Goal: Information Seeking & Learning: Compare options

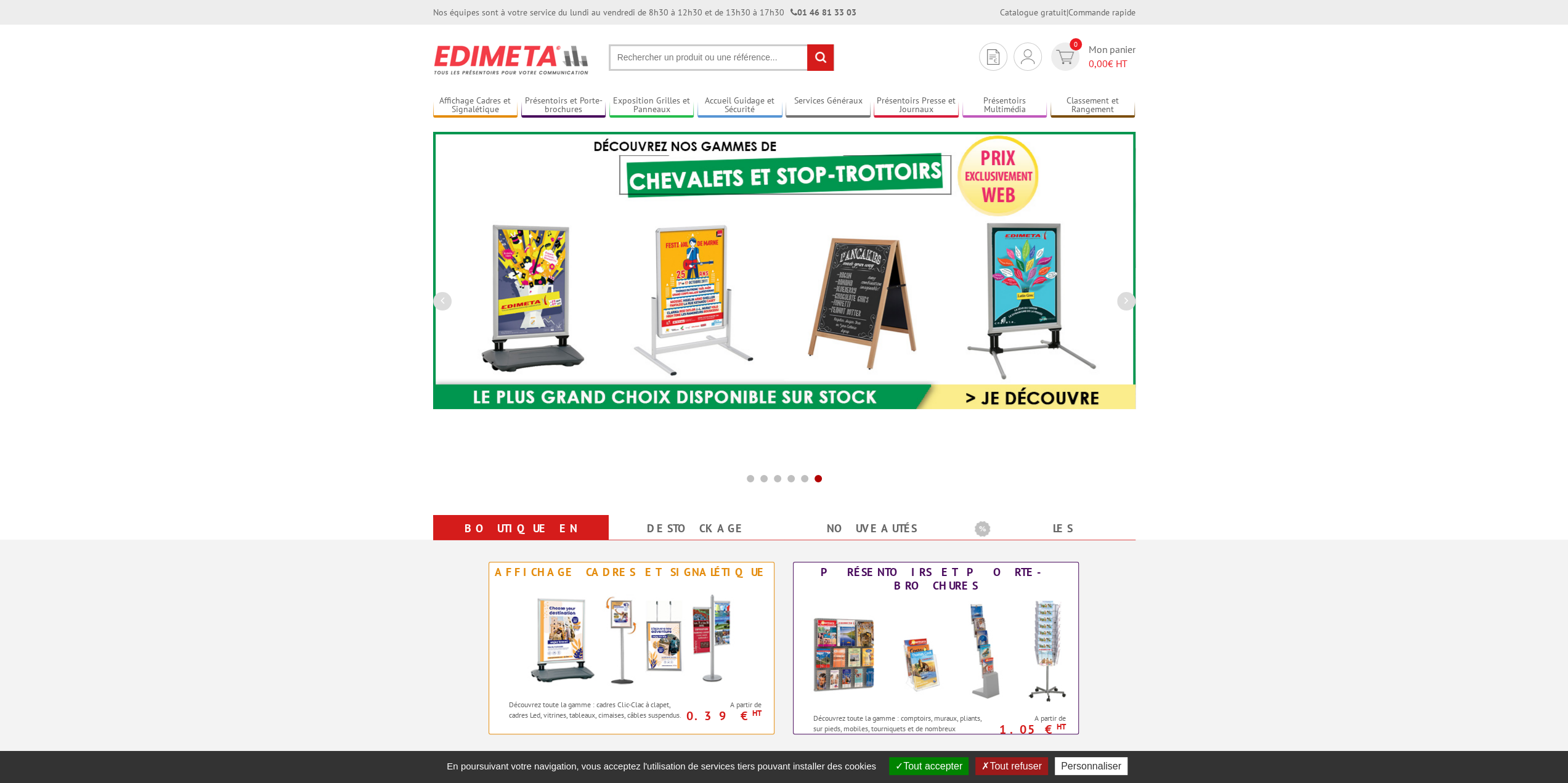
click at [945, 766] on button "Tout accepter" at bounding box center [929, 766] width 80 height 18
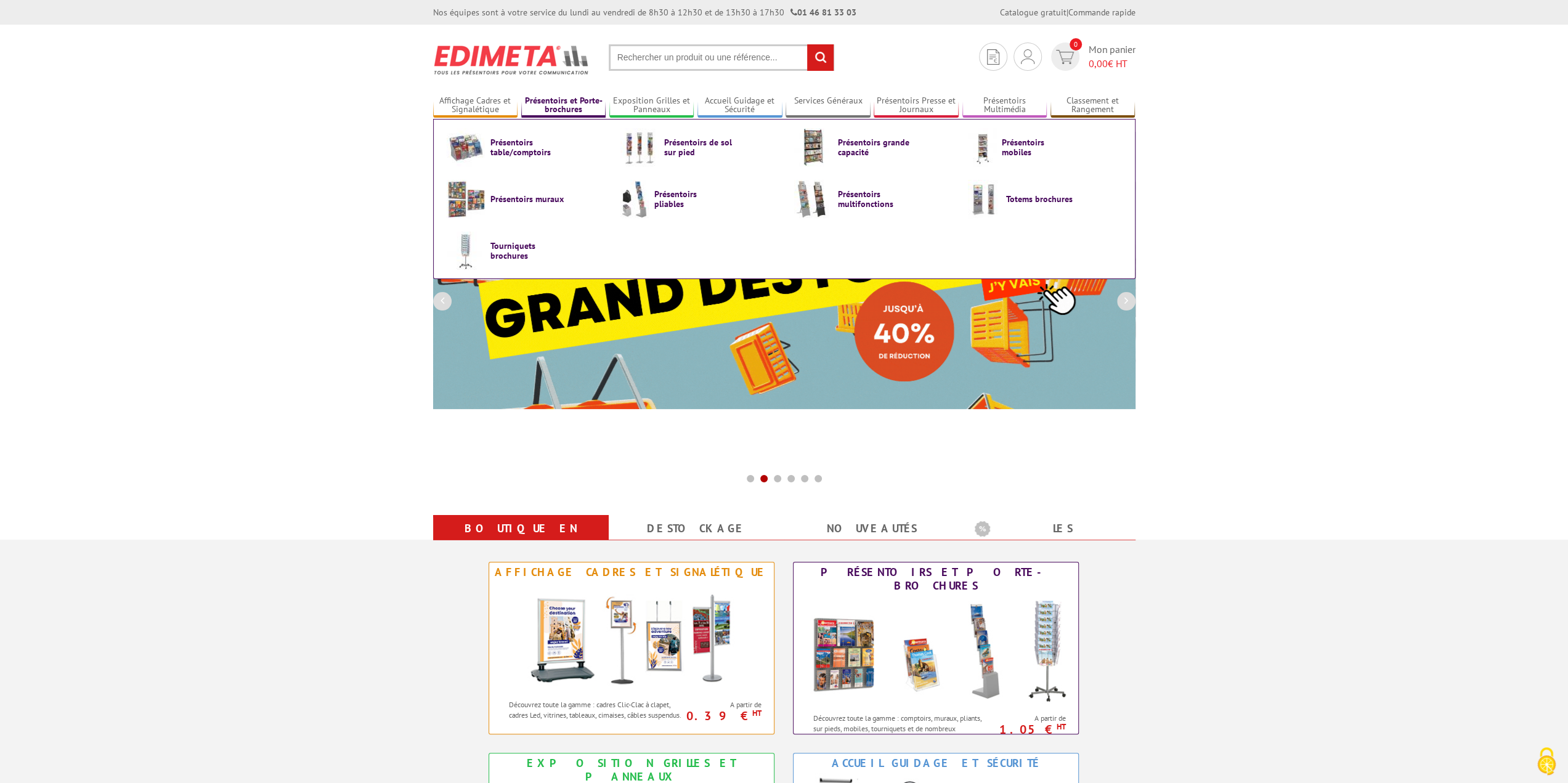
click at [561, 105] on link "Présentoirs et Porte-brochures" at bounding box center [564, 105] width 85 height 20
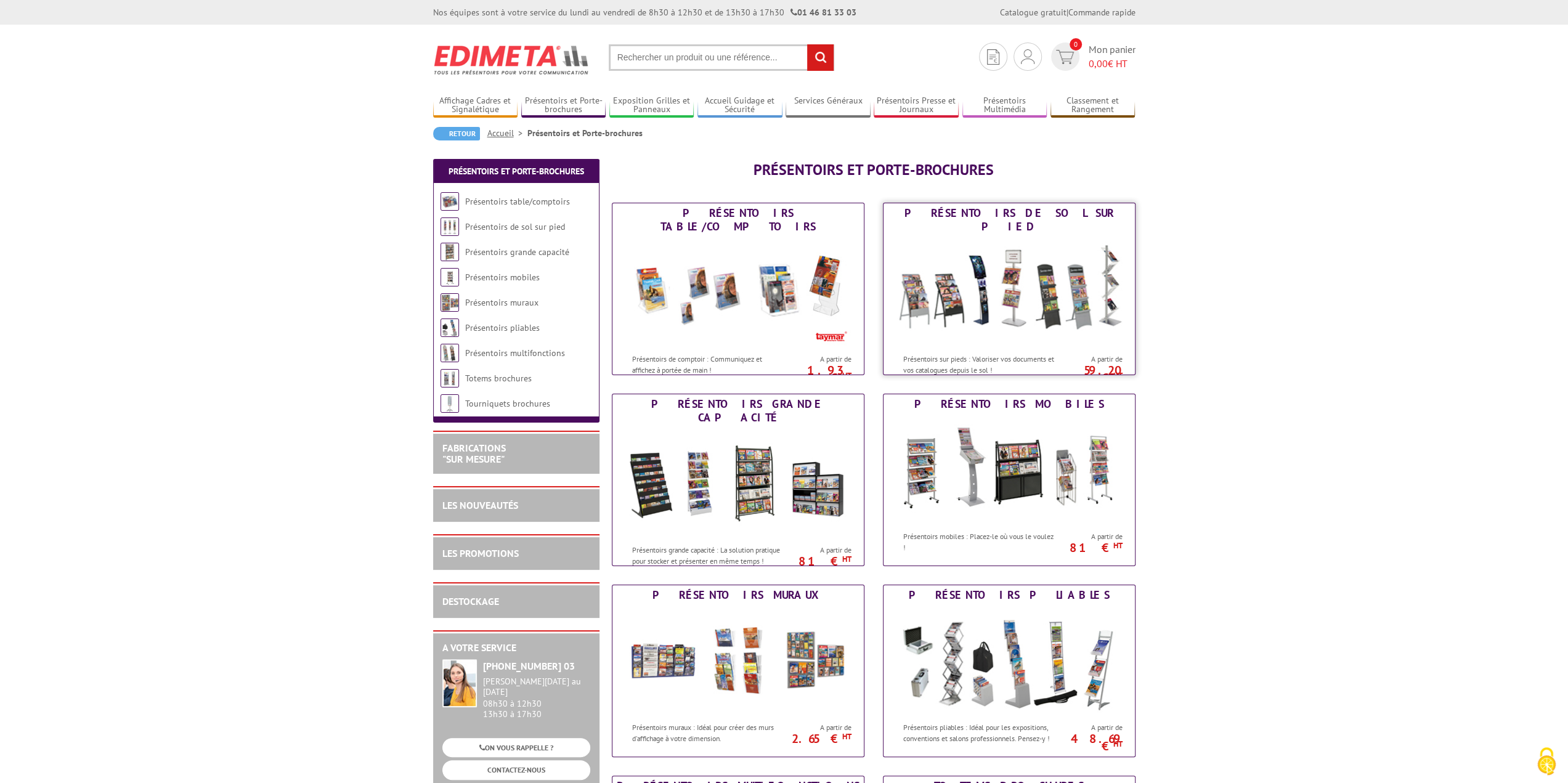
click at [1023, 256] on img at bounding box center [1009, 292] width 228 height 111
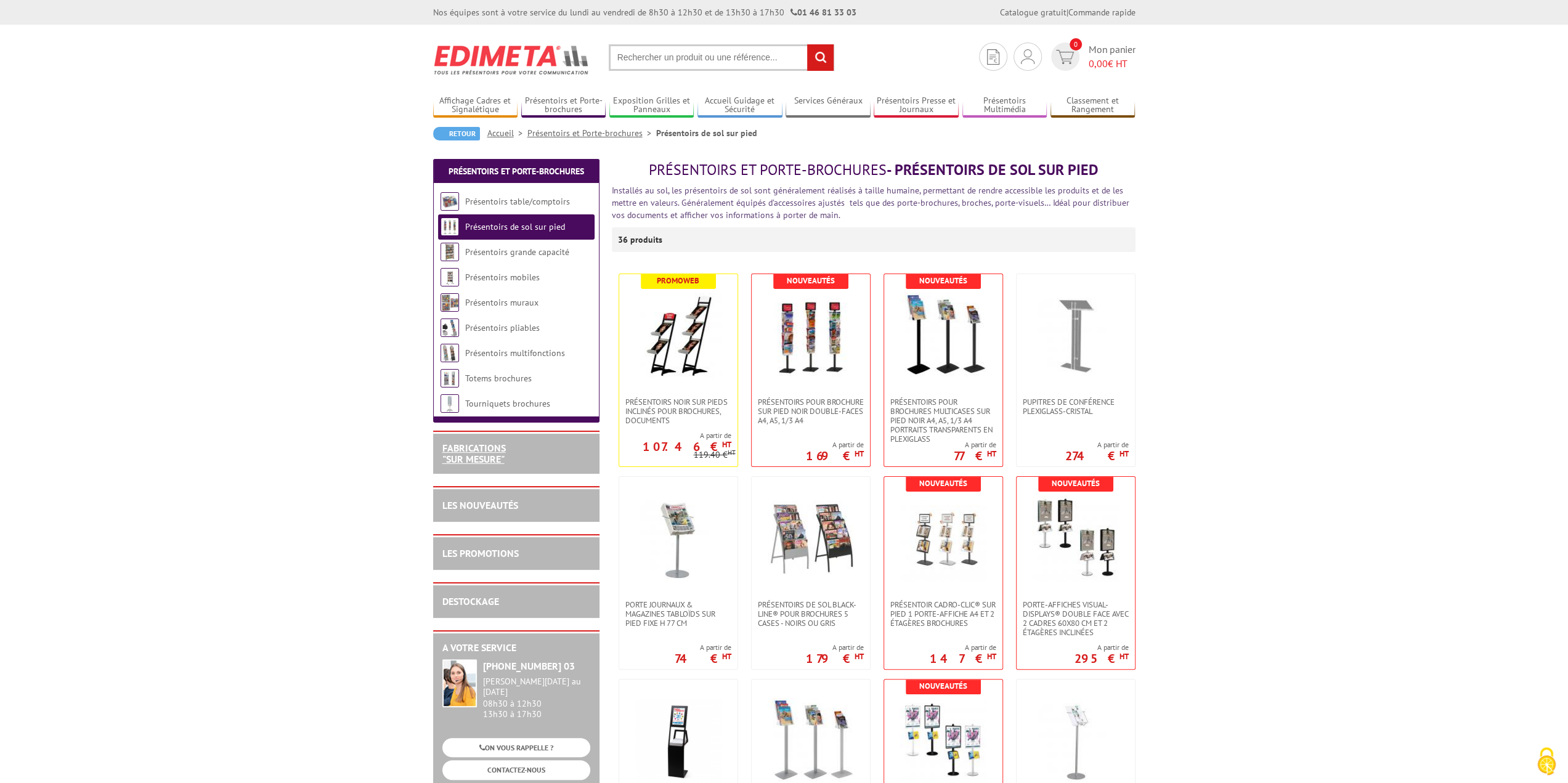
click at [480, 456] on link "FABRICATIONS "Sur Mesure"" at bounding box center [474, 454] width 64 height 23
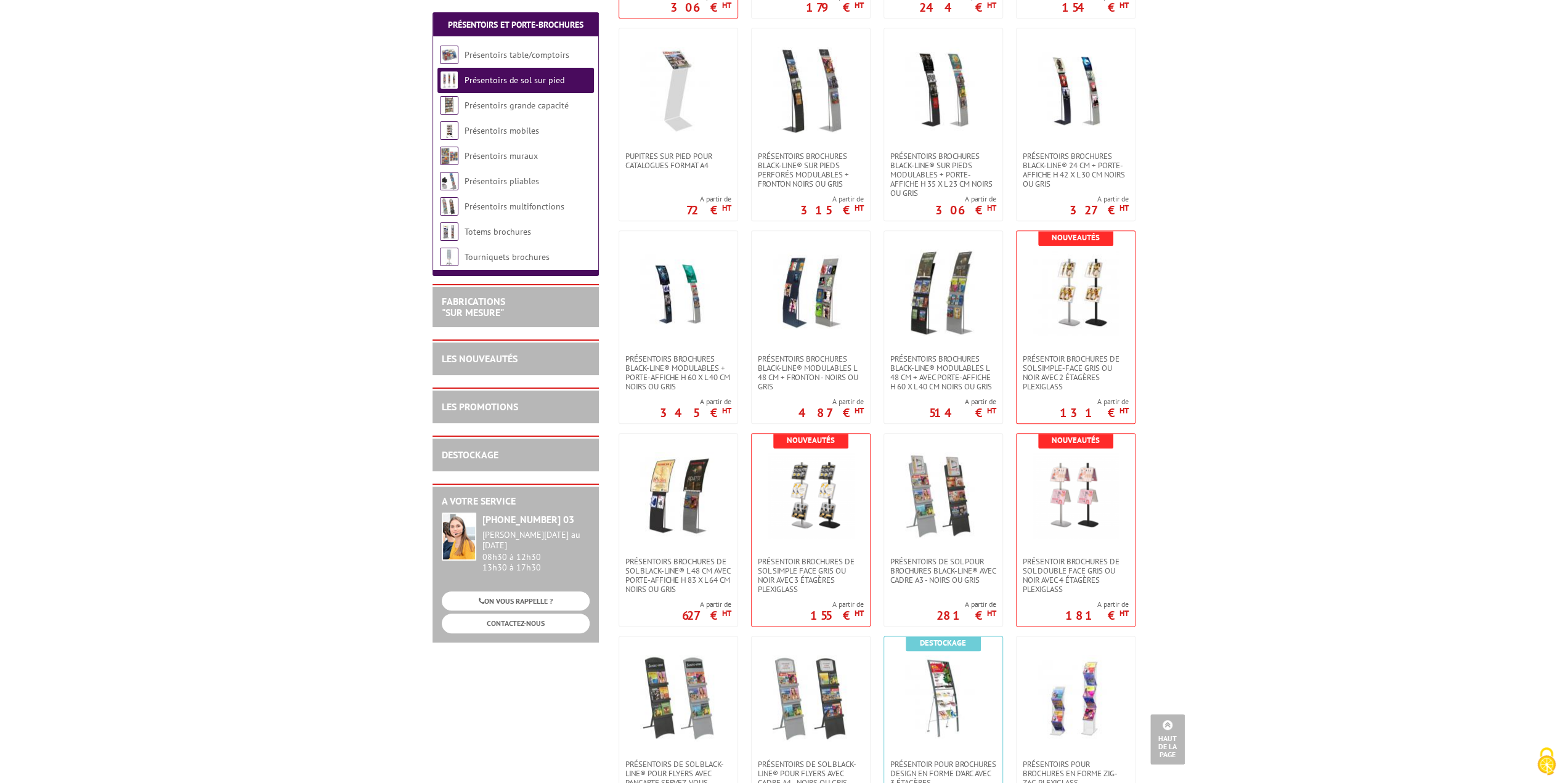
scroll to position [1479, 0]
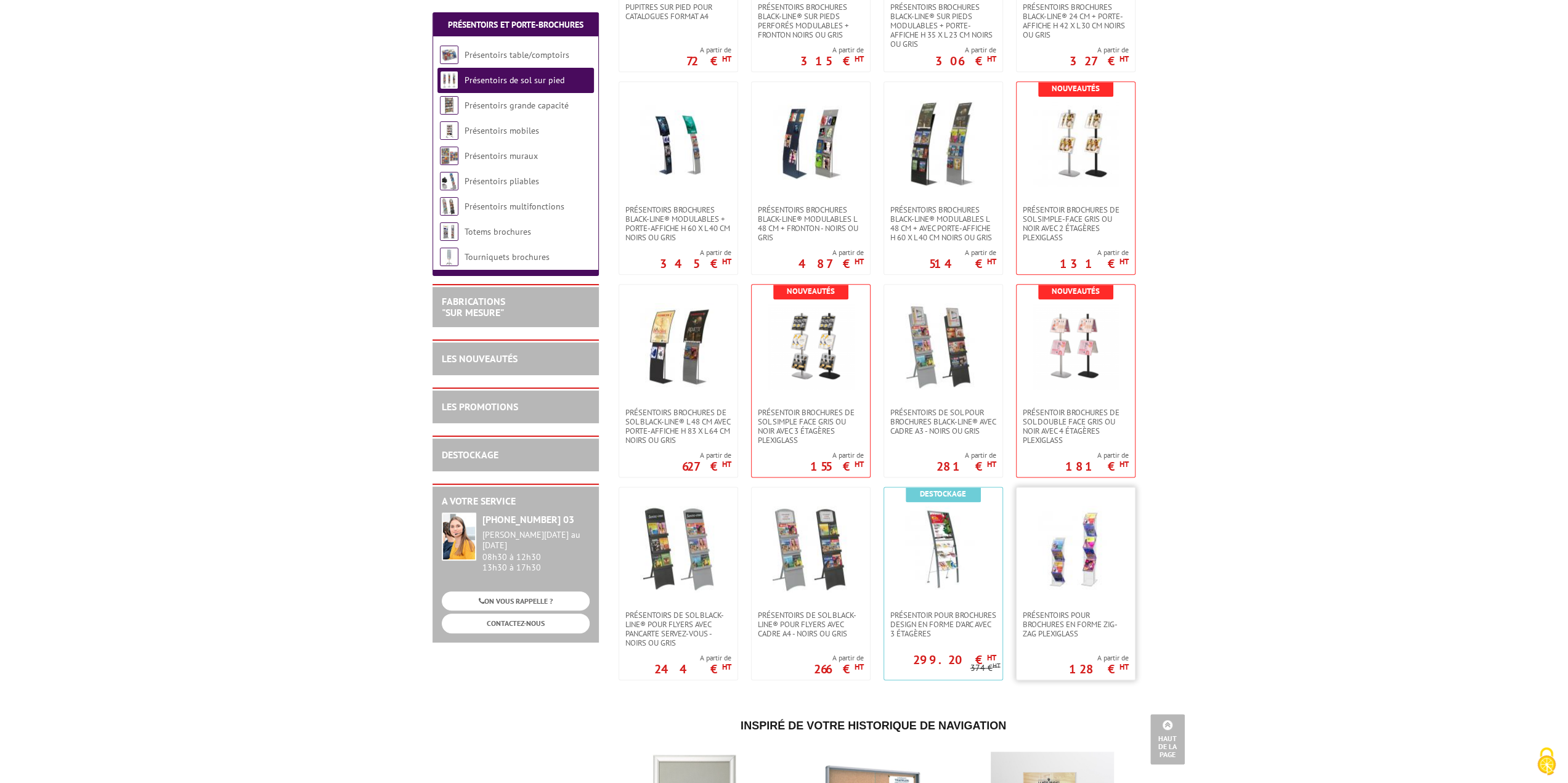
click at [1083, 481] on li "Présentoirs pour brochures en forme Zig-Zag Plexiglass A partir de 128 € HT" at bounding box center [1072, 581] width 126 height 200
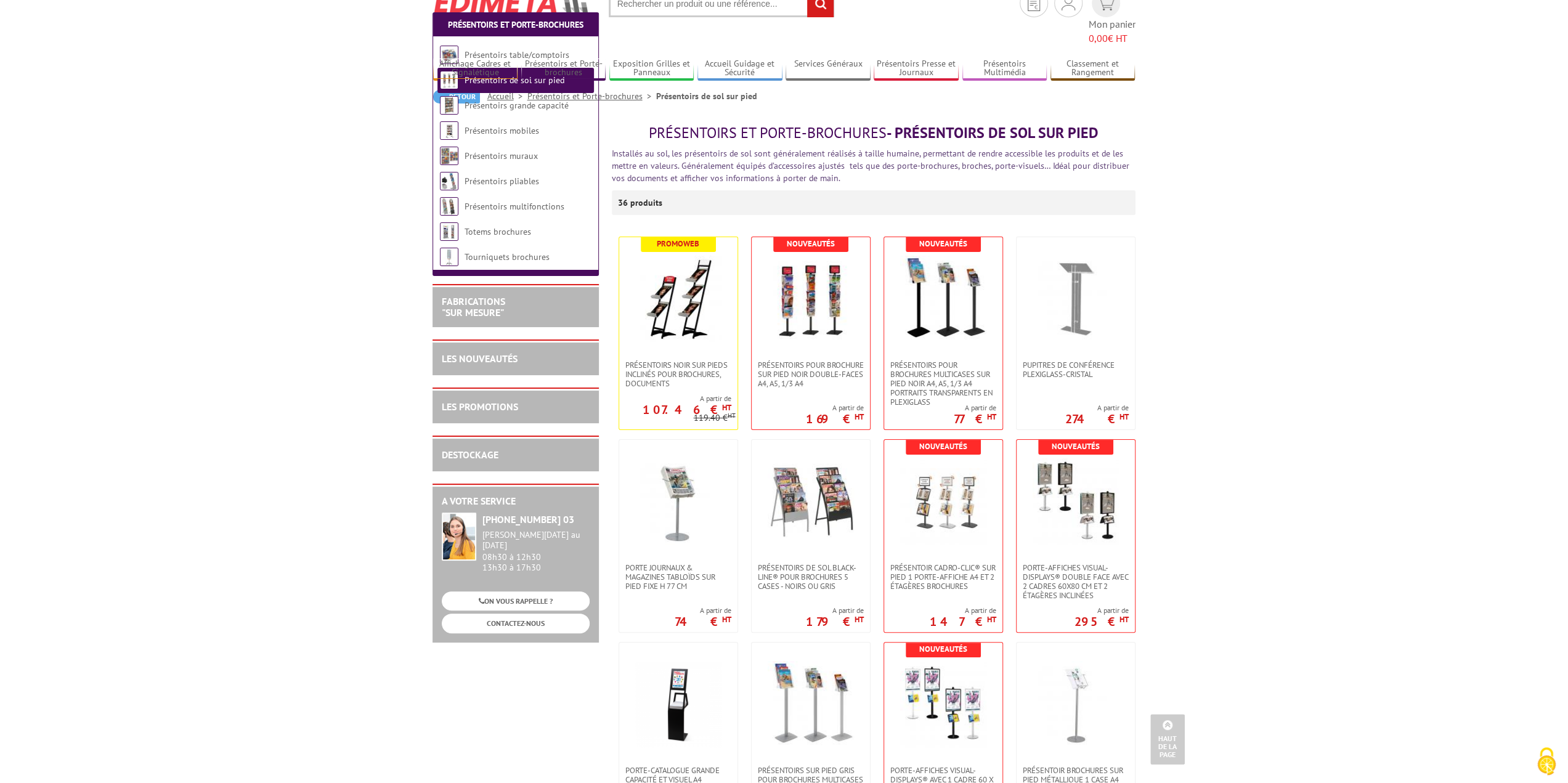
scroll to position [0, 0]
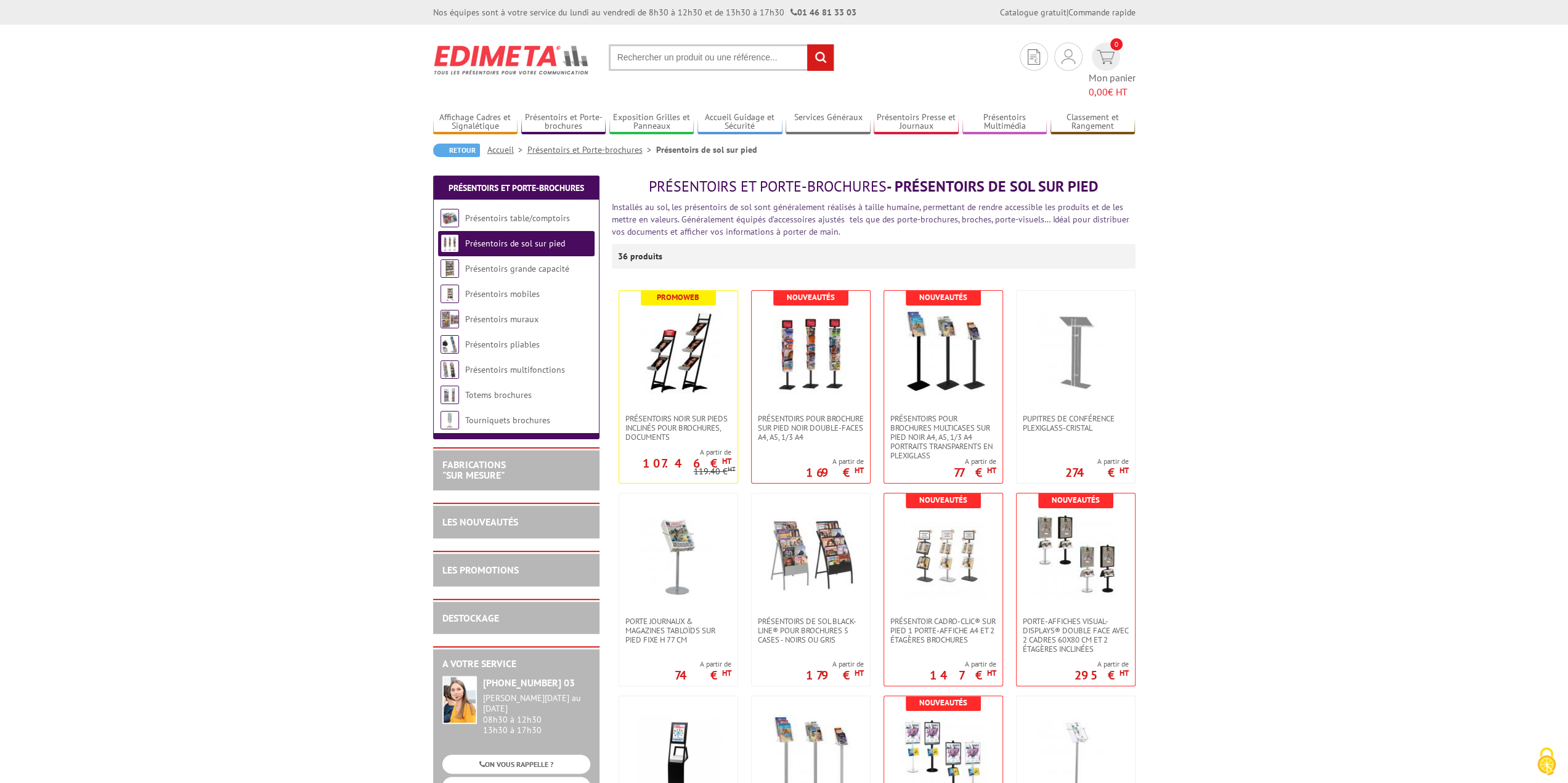
click at [596, 144] on link "Présentoirs et Porte-brochures" at bounding box center [591, 150] width 129 height 11
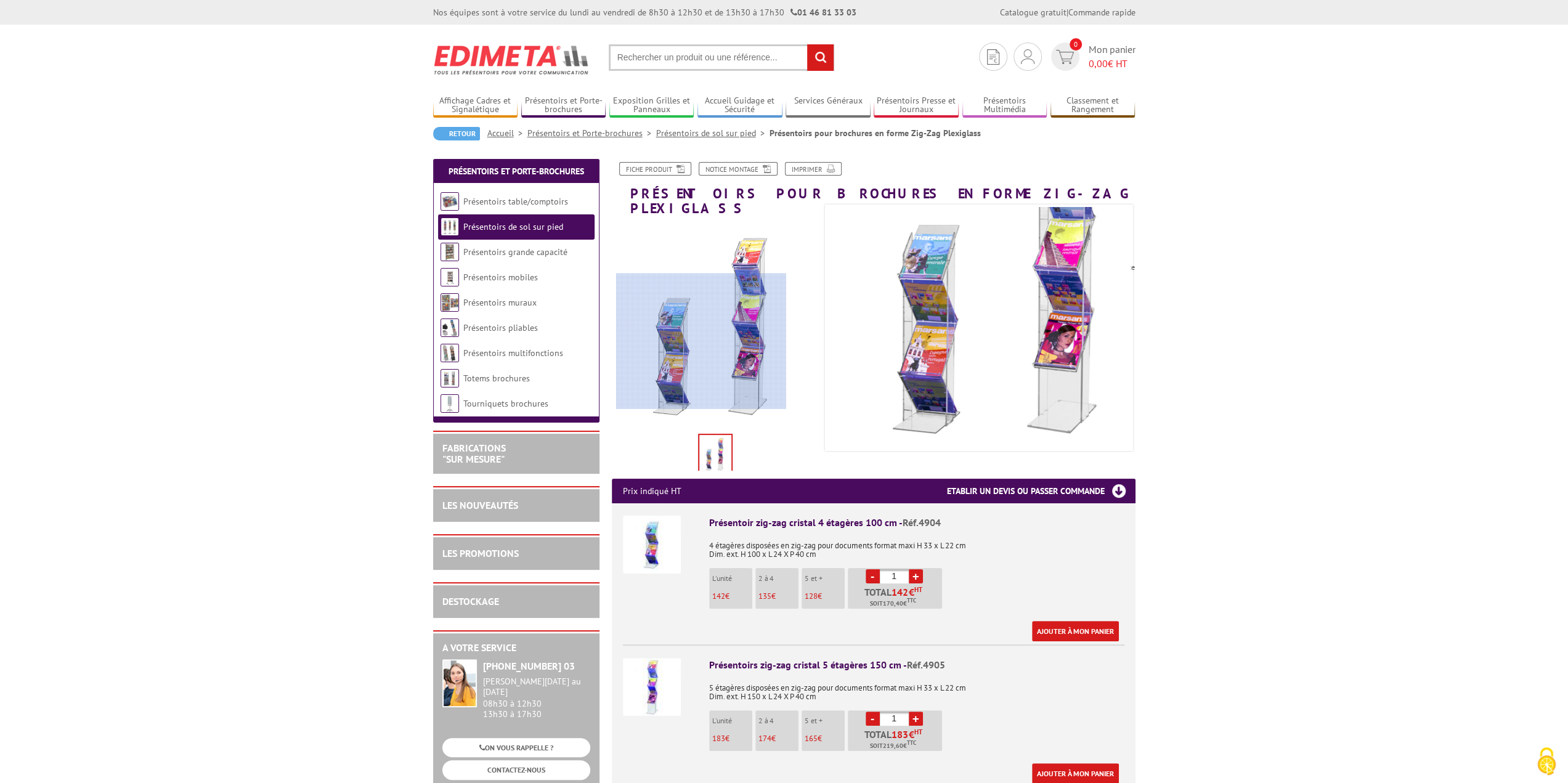
click at [701, 342] on div at bounding box center [701, 342] width 170 height 136
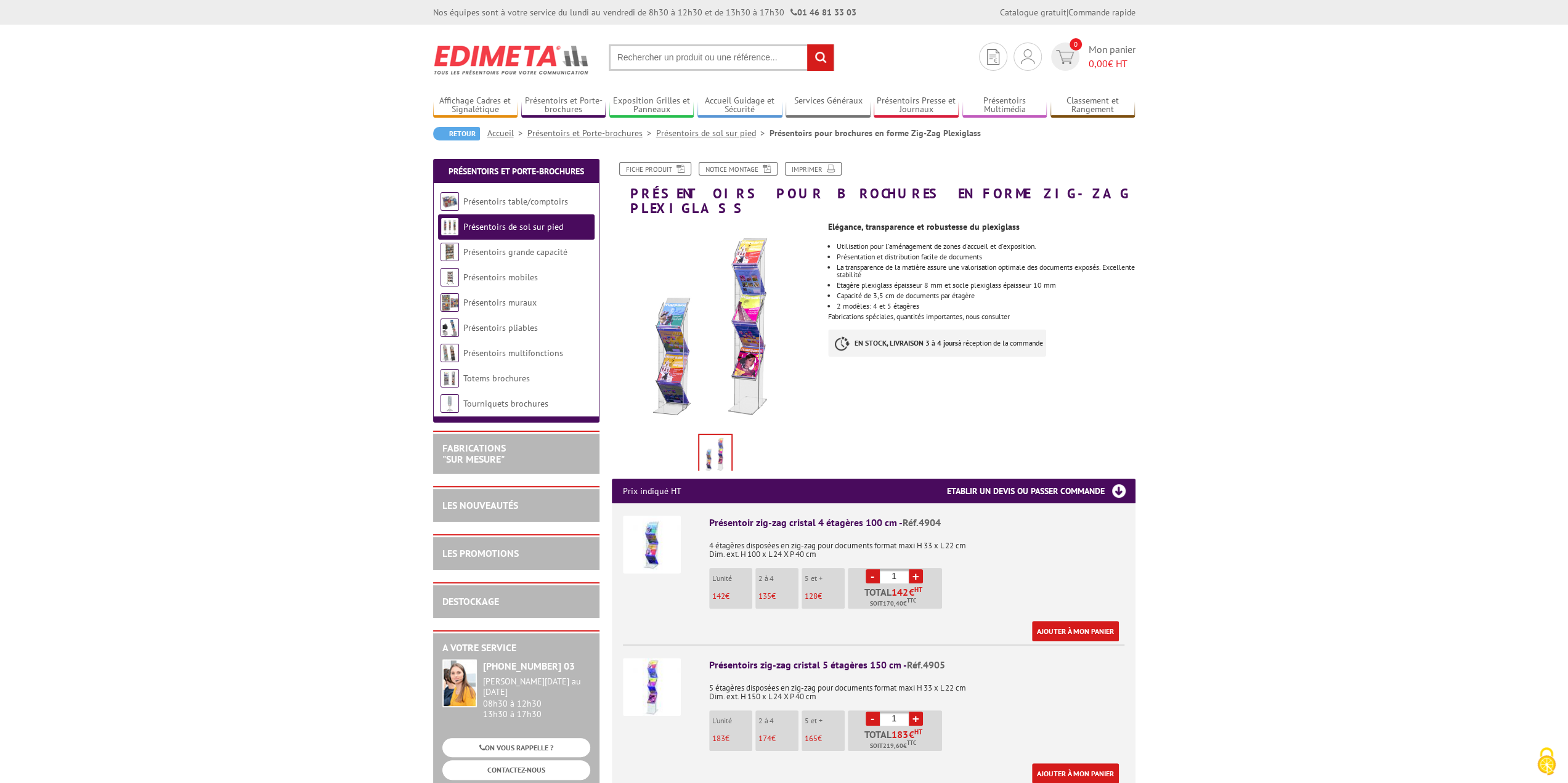
click at [721, 133] on link "Présentoirs de sol sur pied" at bounding box center [713, 133] width 113 height 11
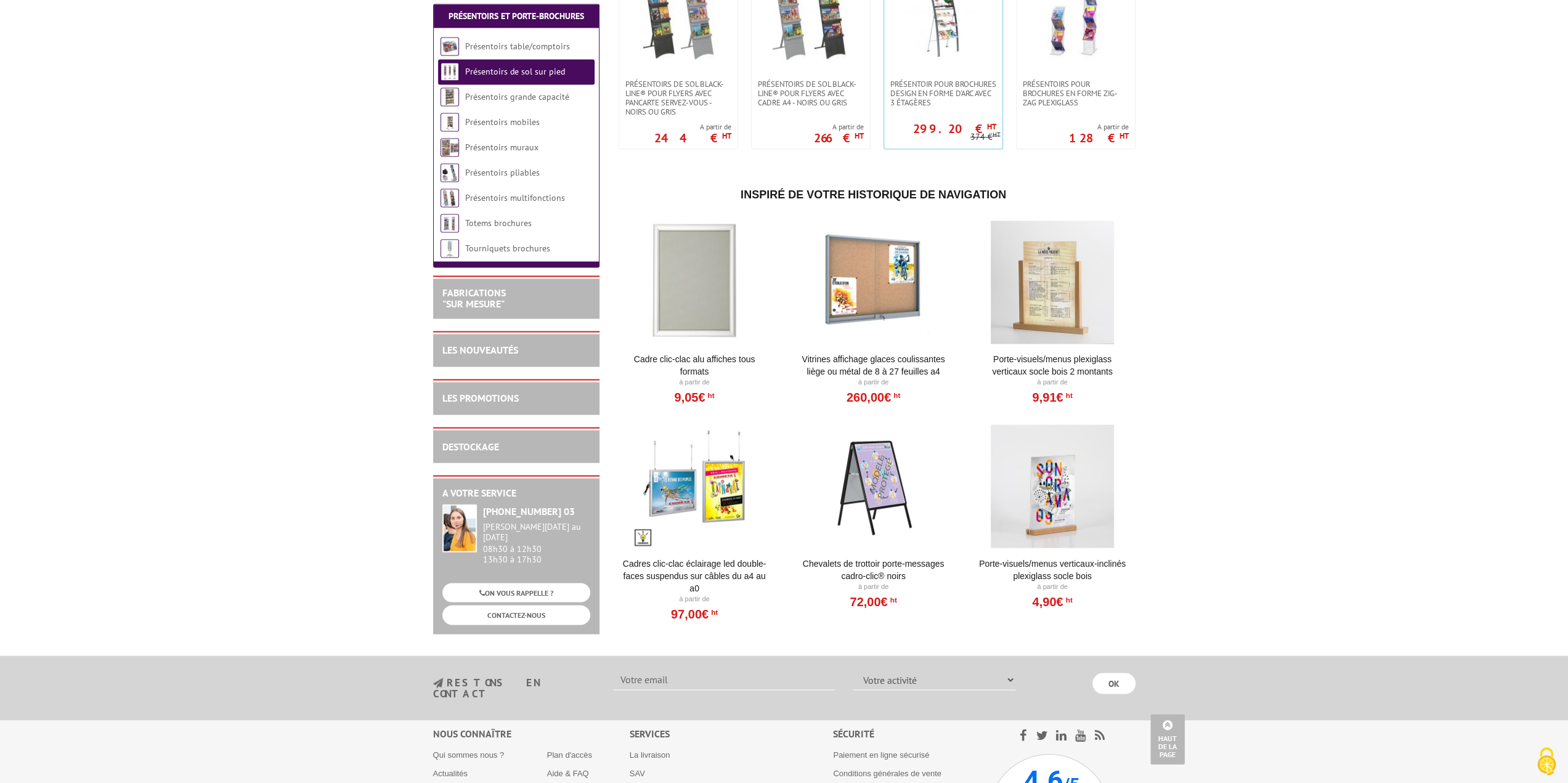
scroll to position [1972, 0]
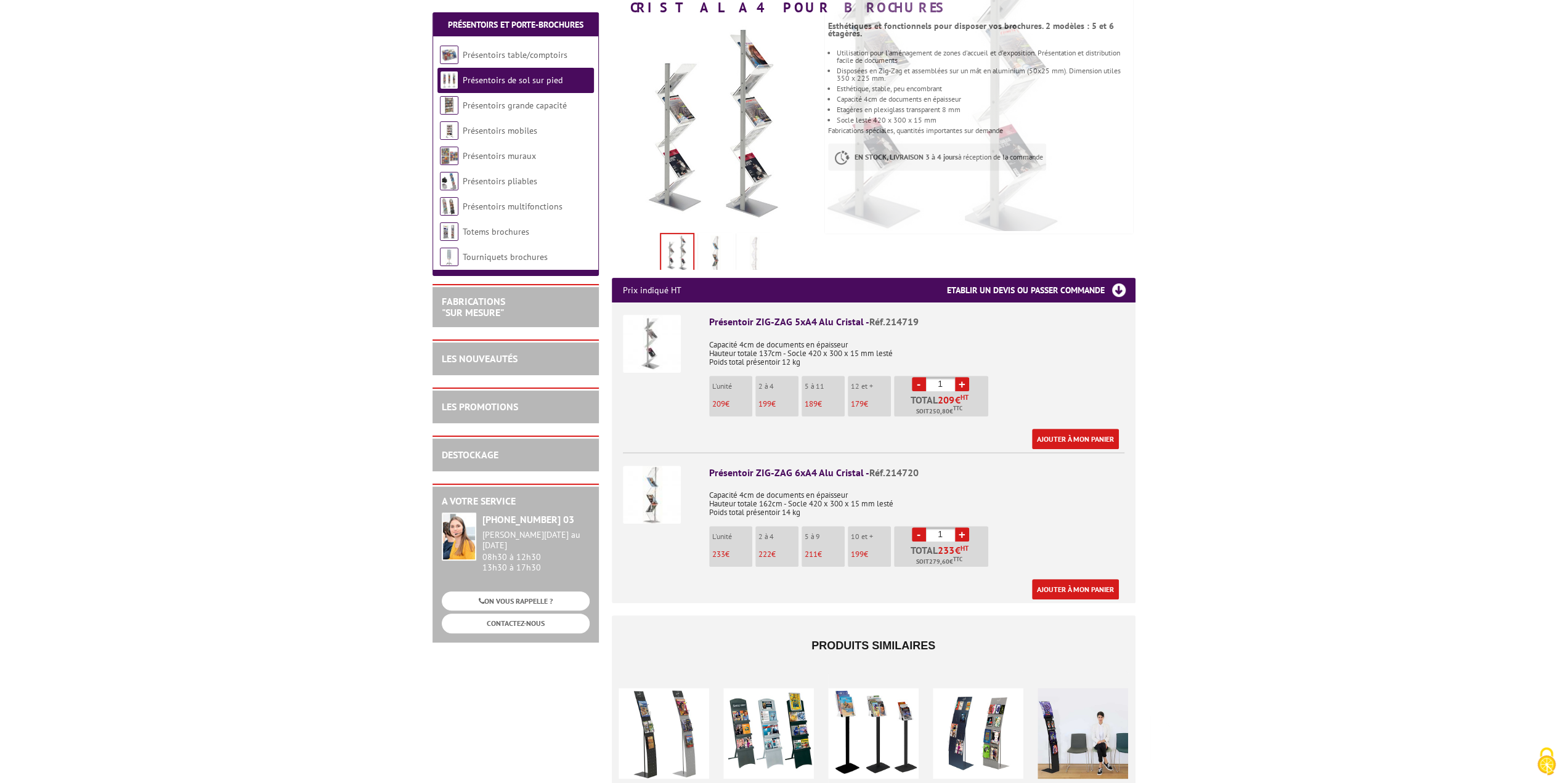
scroll to position [308, 0]
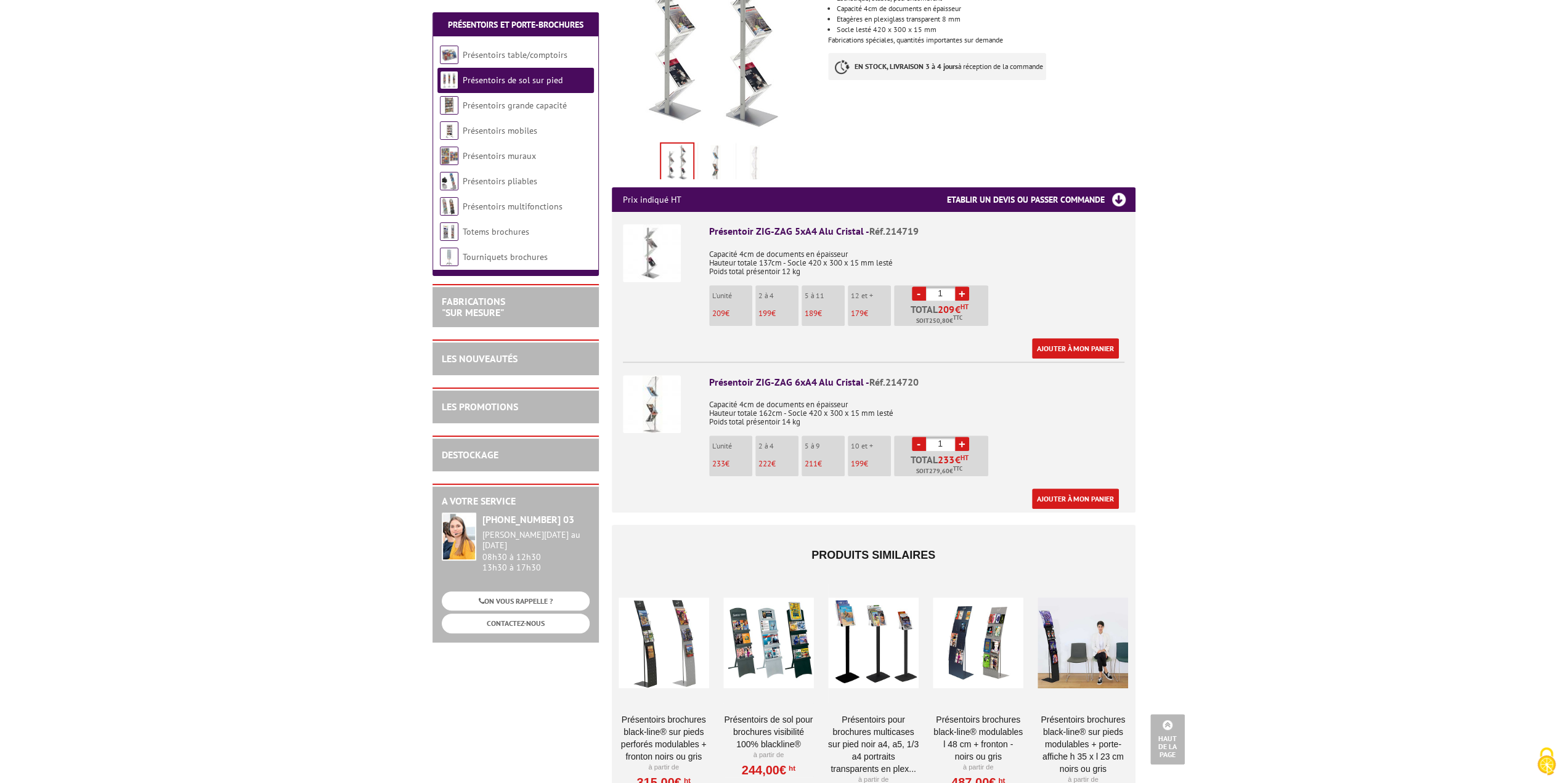
click at [960, 597] on div at bounding box center [978, 642] width 91 height 123
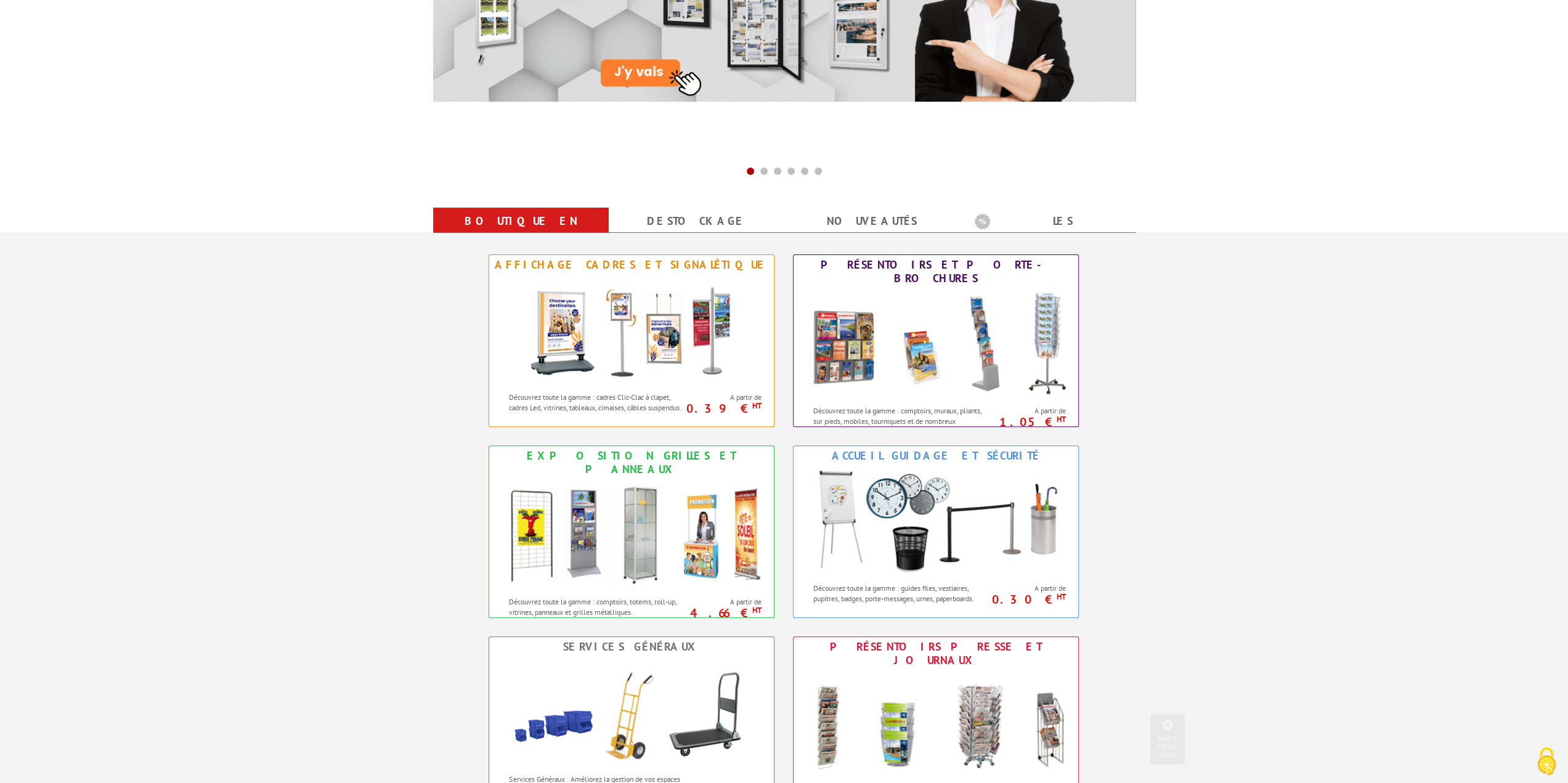
scroll to position [308, 0]
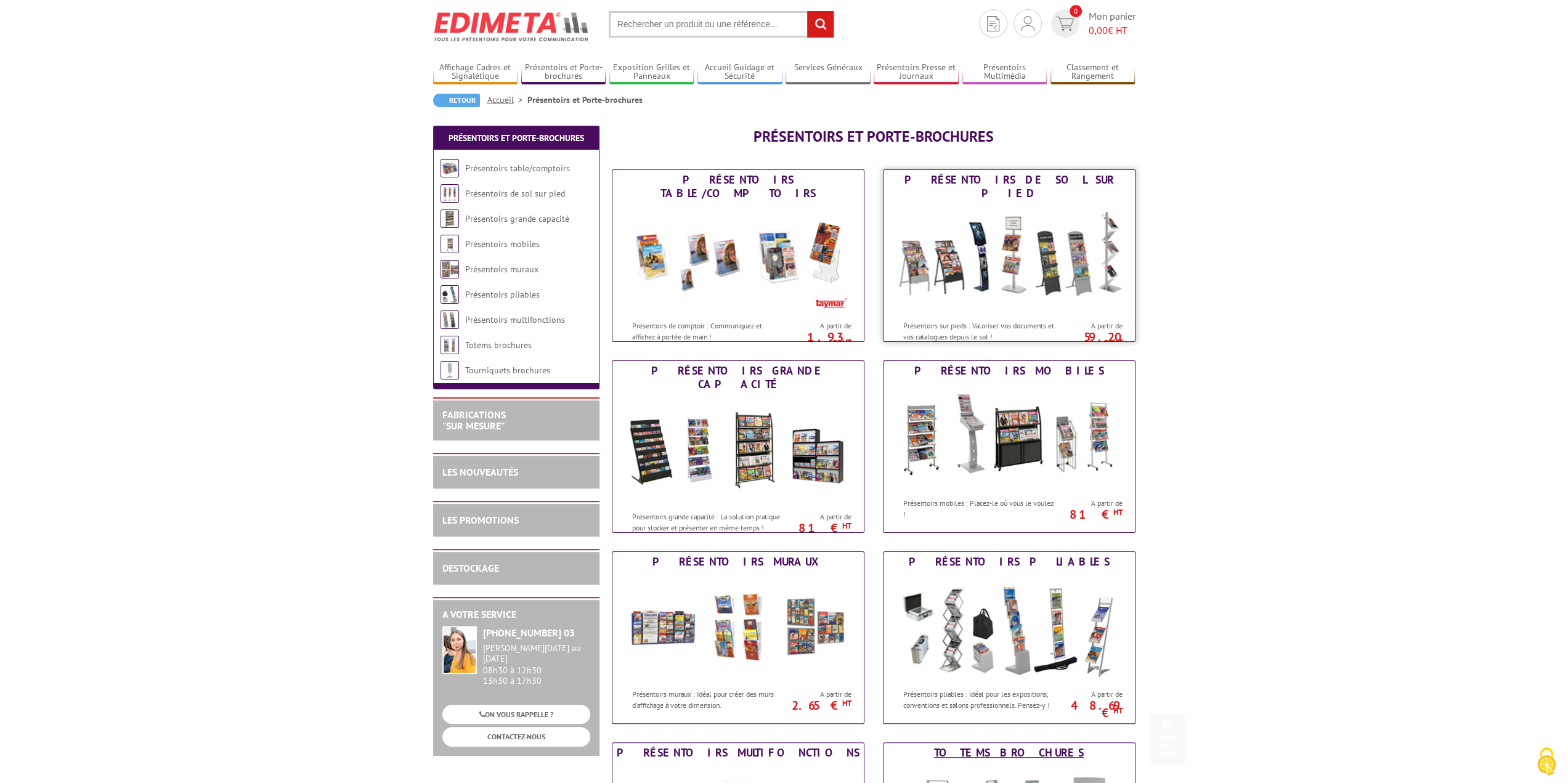
scroll to position [62, 0]
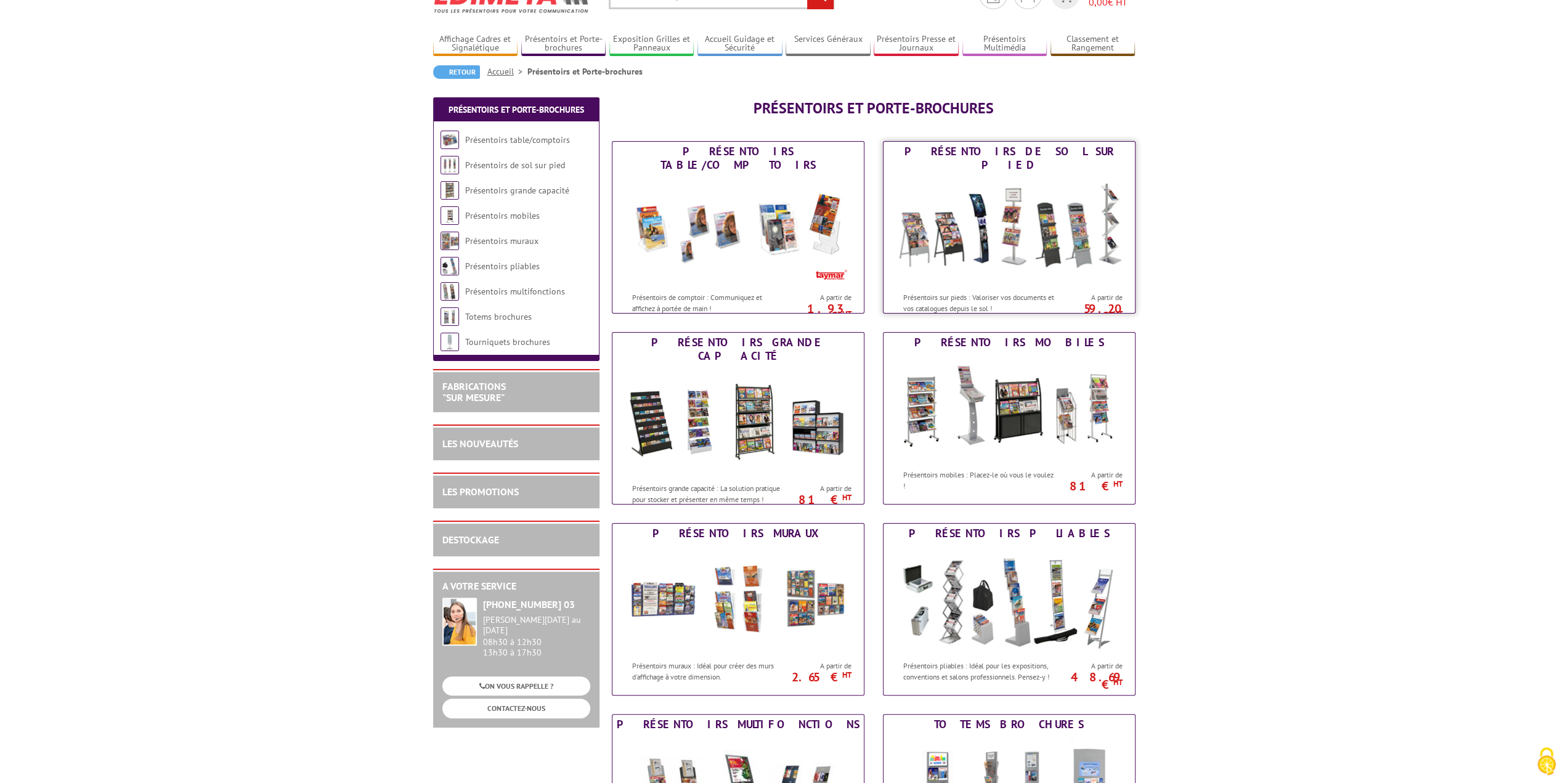
click at [1019, 231] on img at bounding box center [1009, 231] width 228 height 111
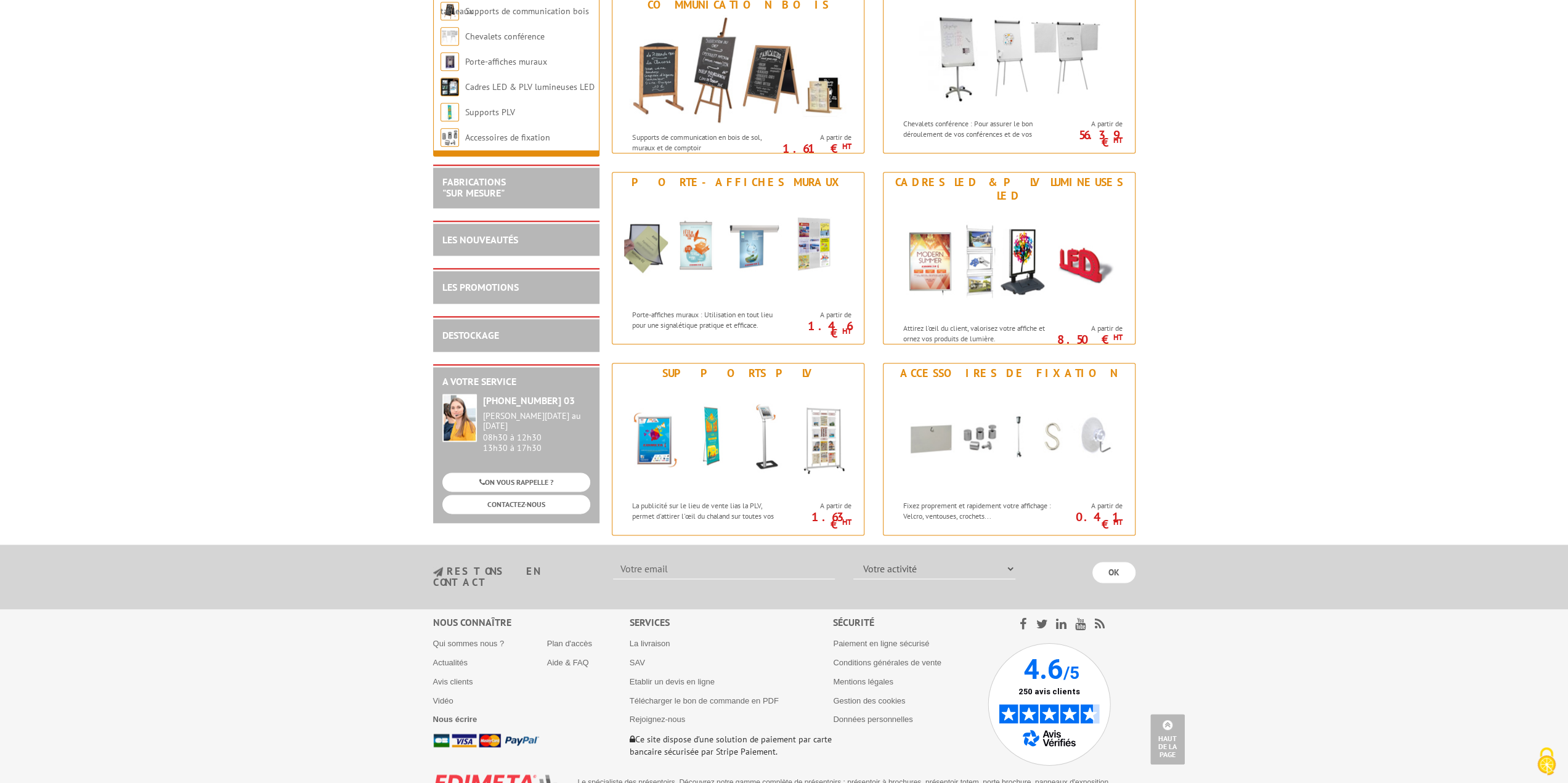
scroll to position [1405, 0]
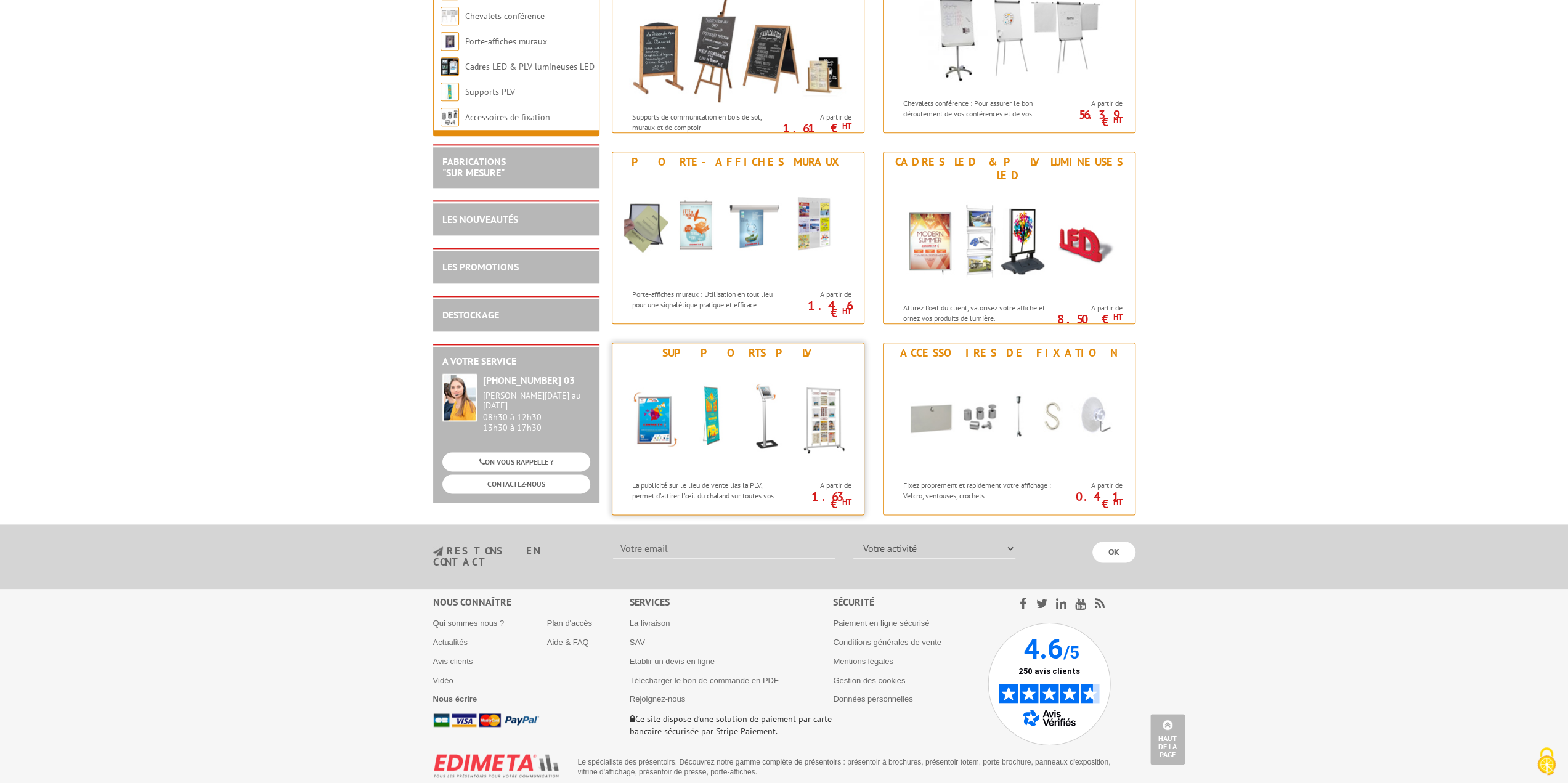
click at [819, 393] on img at bounding box center [738, 419] width 228 height 111
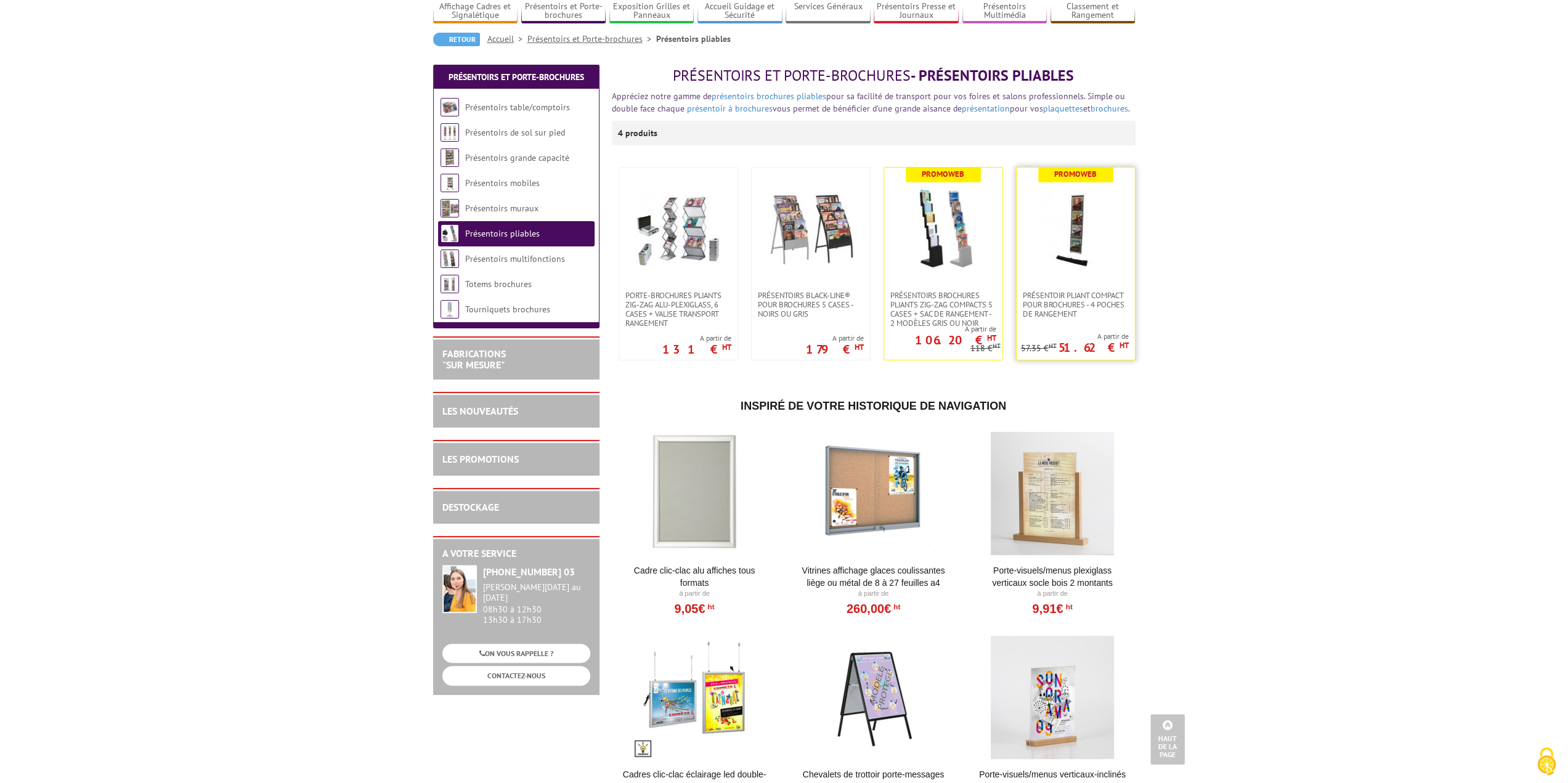
scroll to position [62, 0]
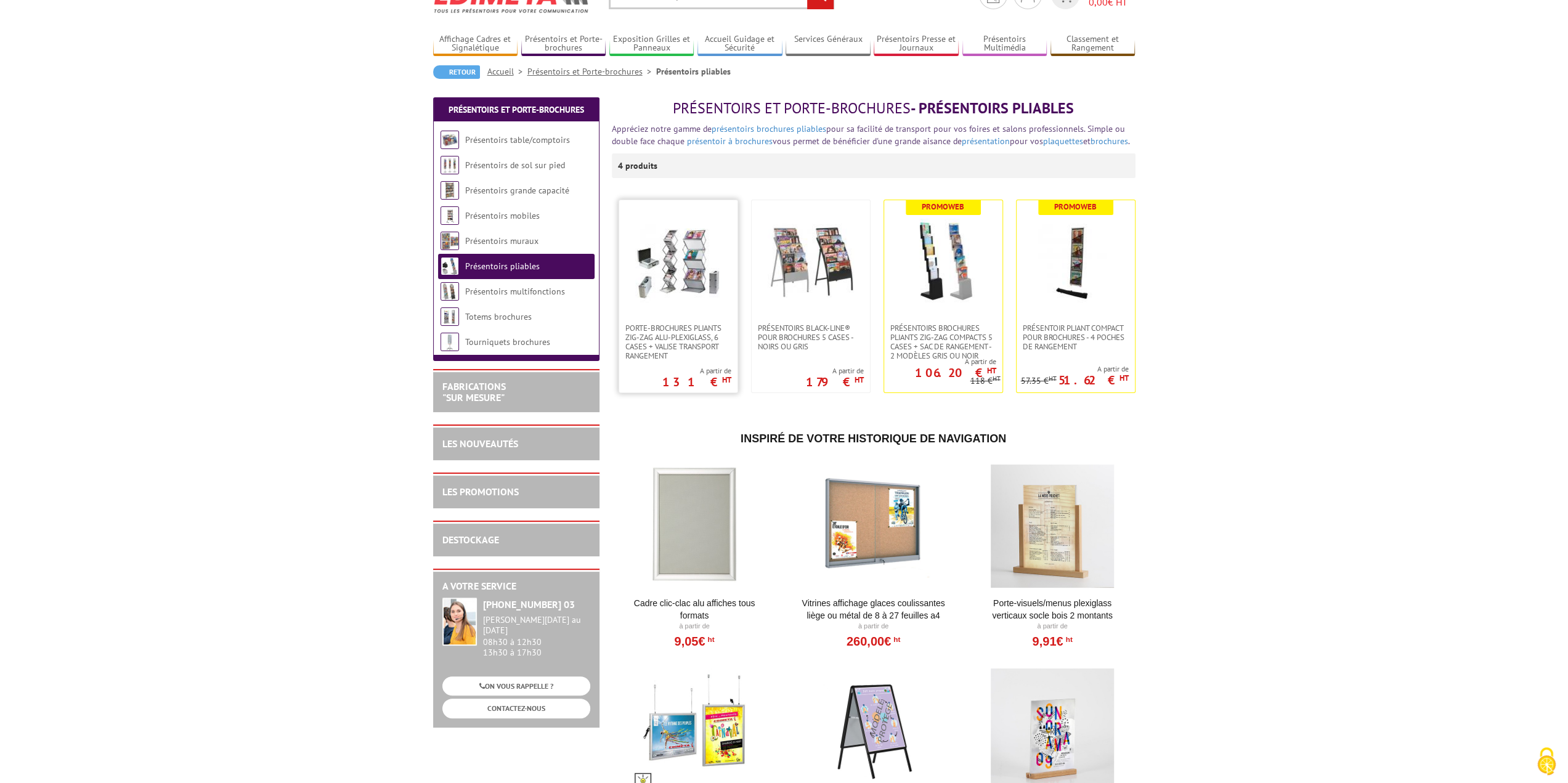
click at [678, 269] on img at bounding box center [678, 262] width 86 height 86
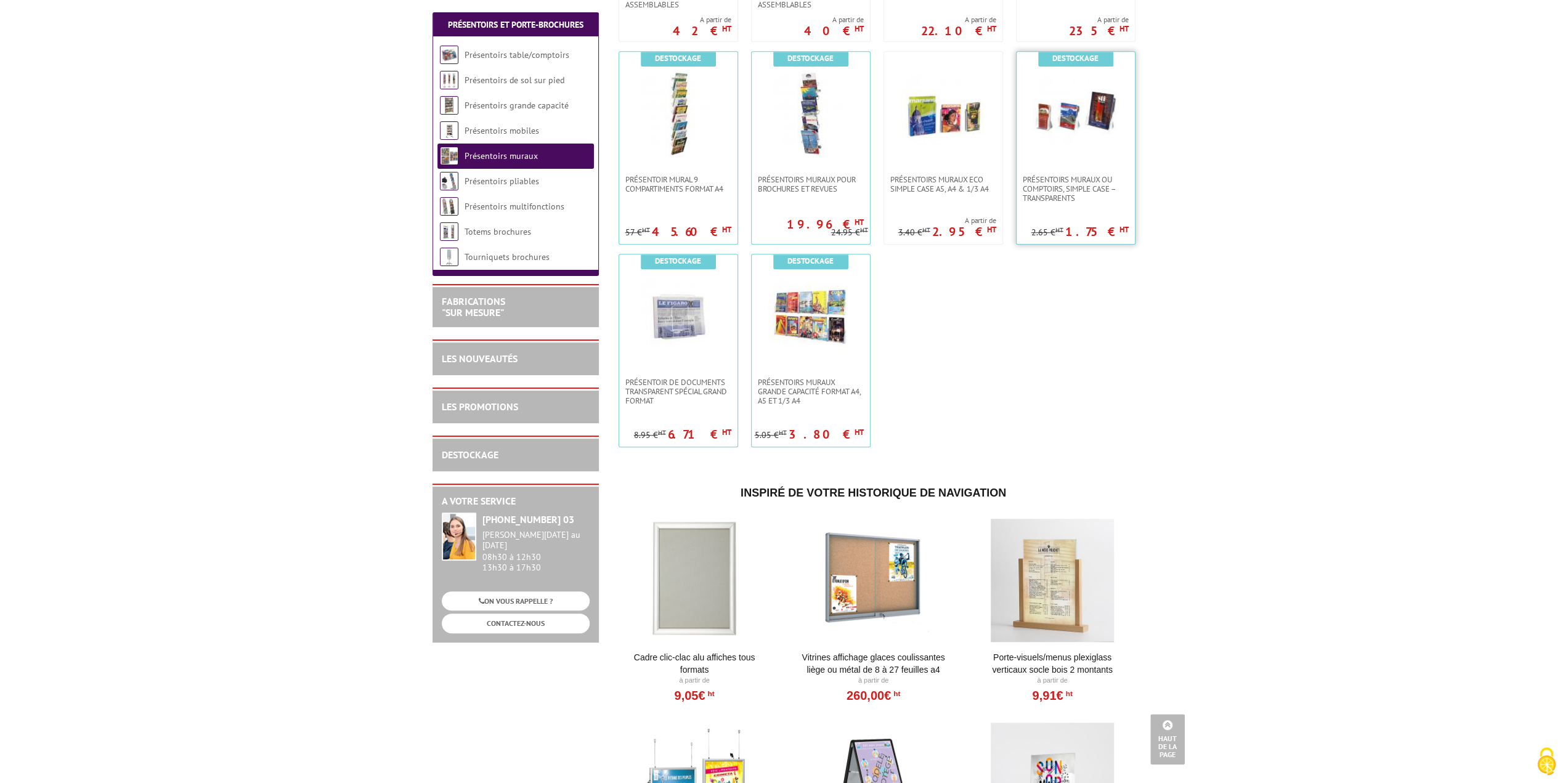
scroll to position [863, 0]
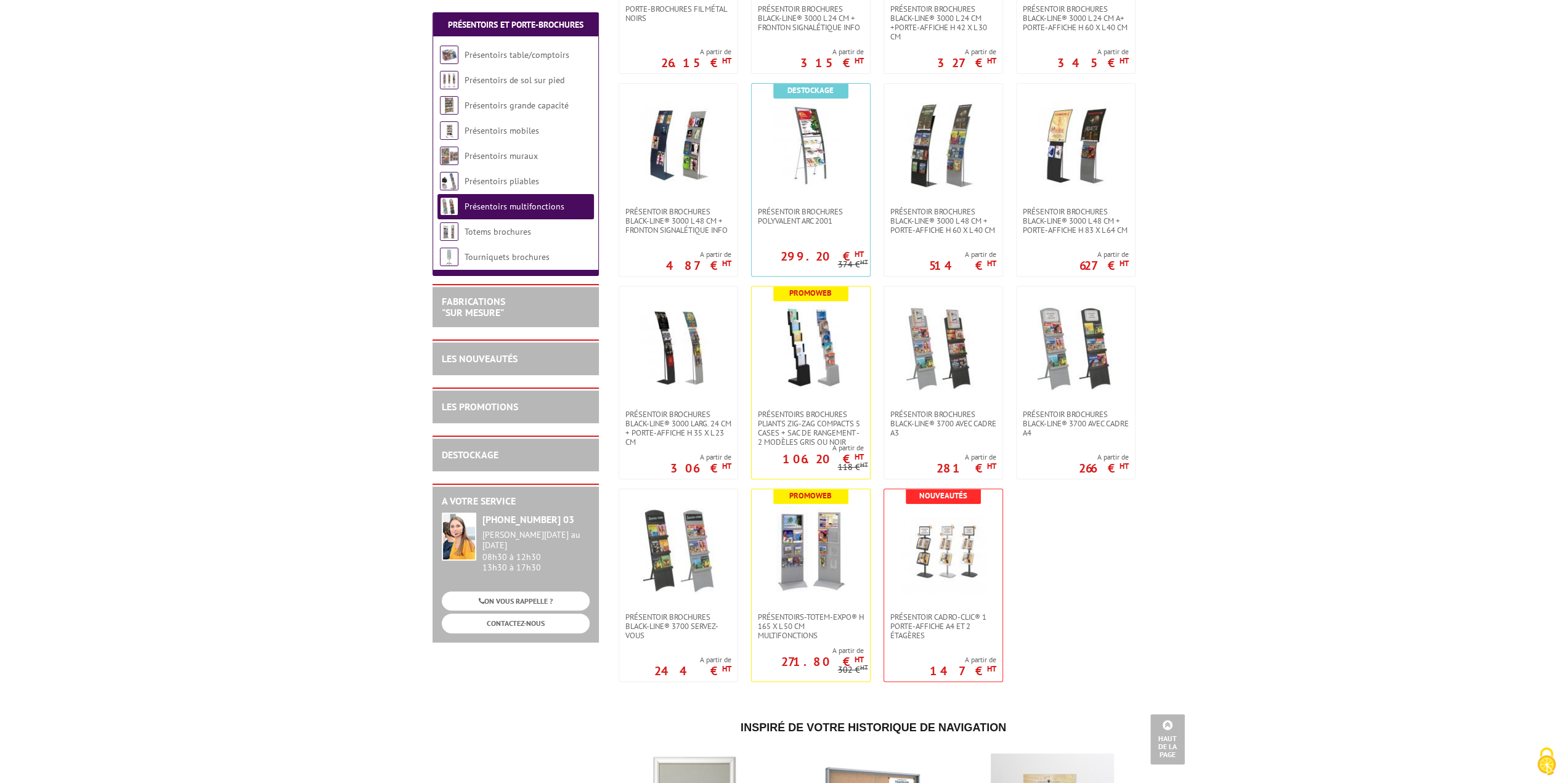
scroll to position [432, 0]
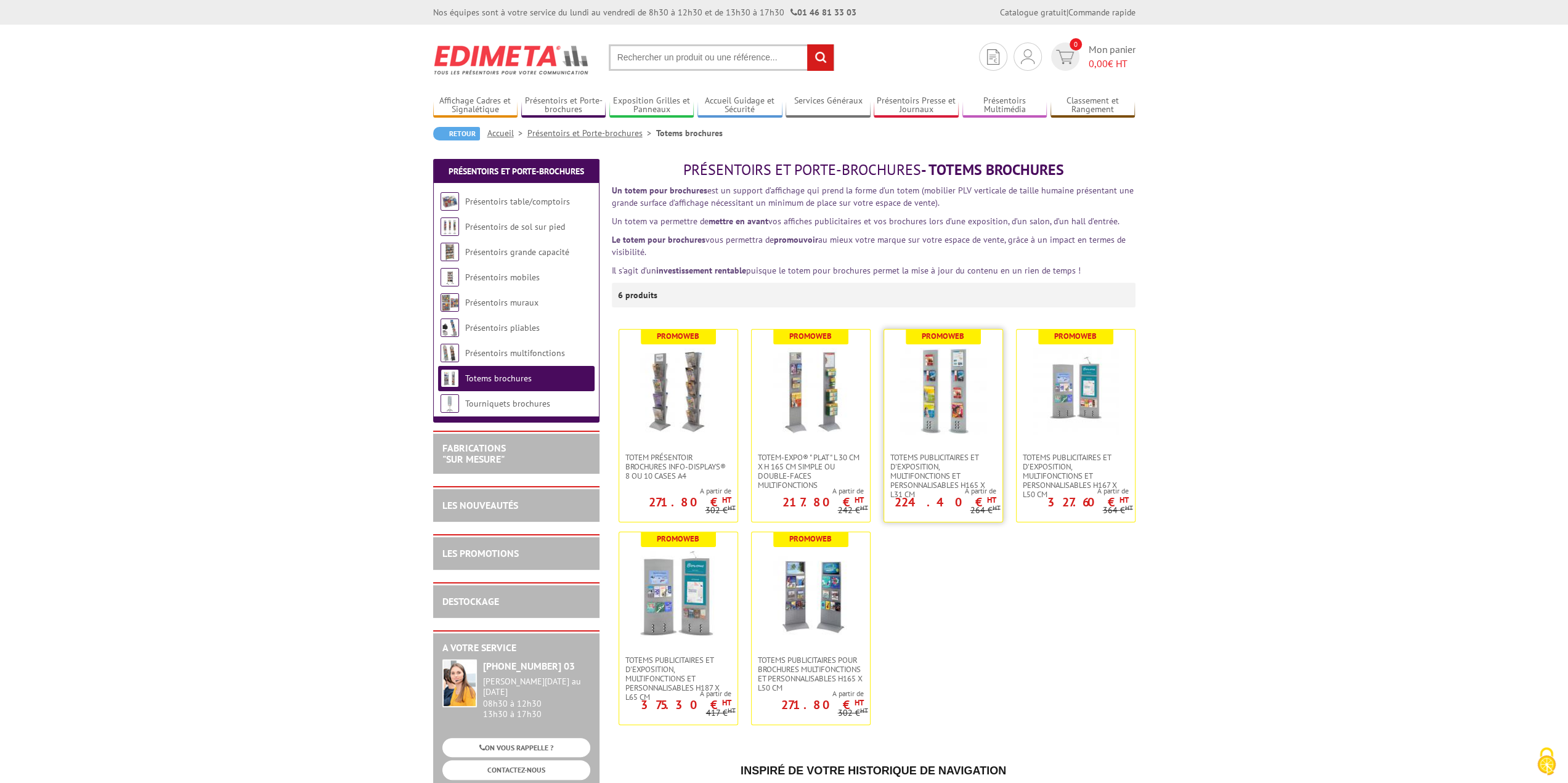
click at [949, 408] on img at bounding box center [943, 392] width 86 height 86
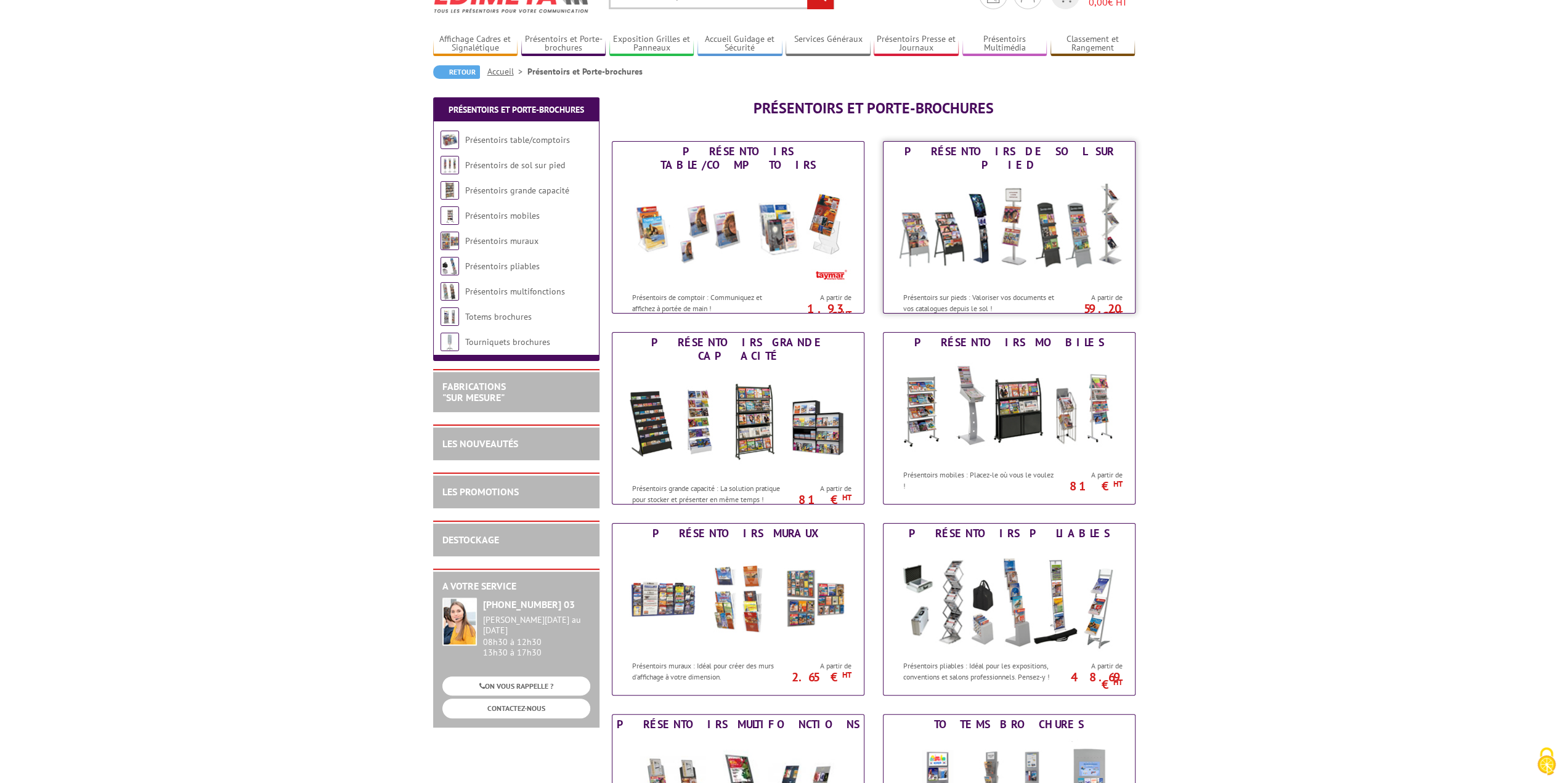
click at [963, 226] on img at bounding box center [1009, 231] width 228 height 111
click at [958, 224] on img at bounding box center [1009, 231] width 228 height 111
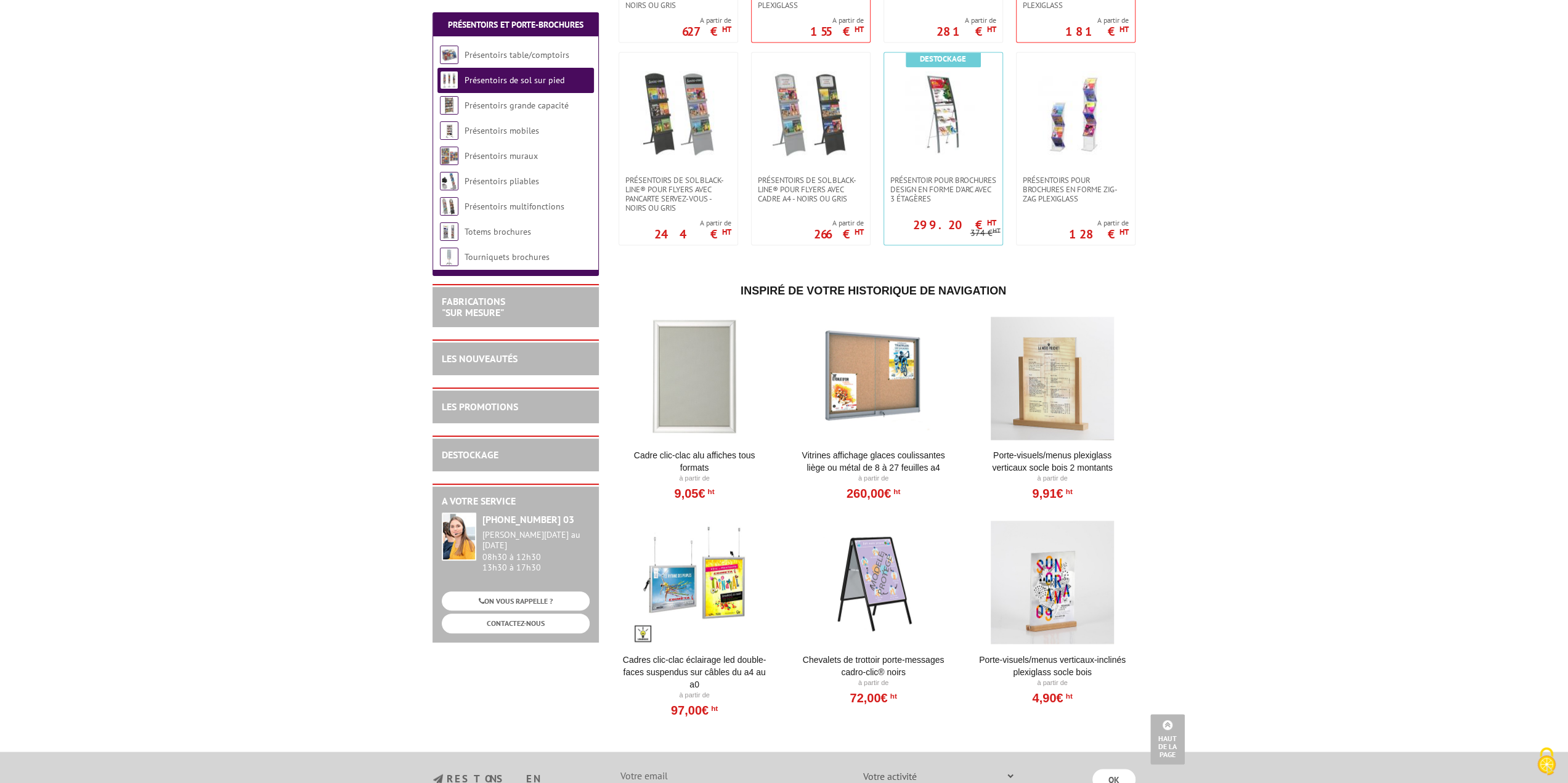
scroll to position [1848, 0]
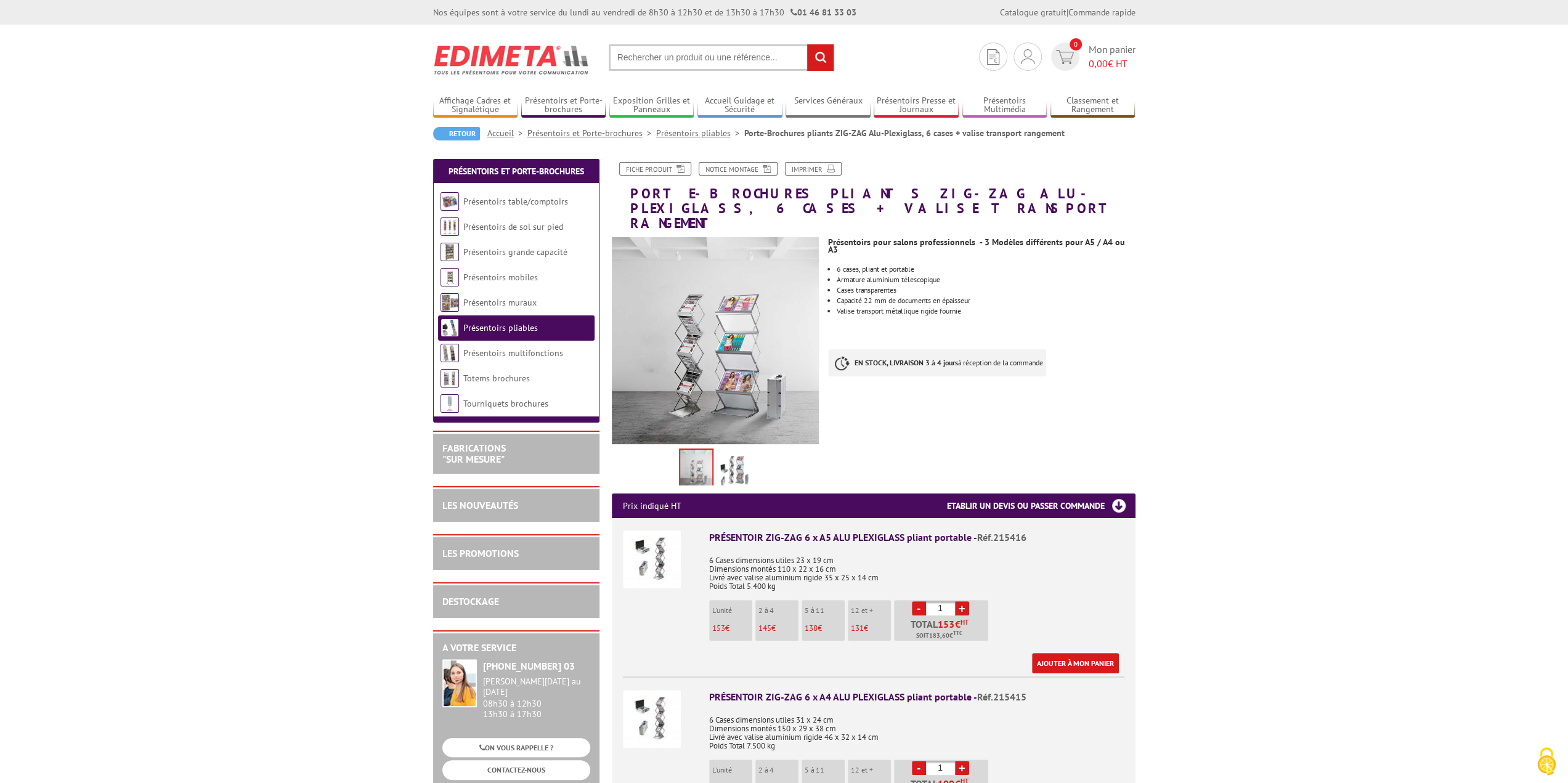
click at [742, 451] on img at bounding box center [734, 470] width 30 height 38
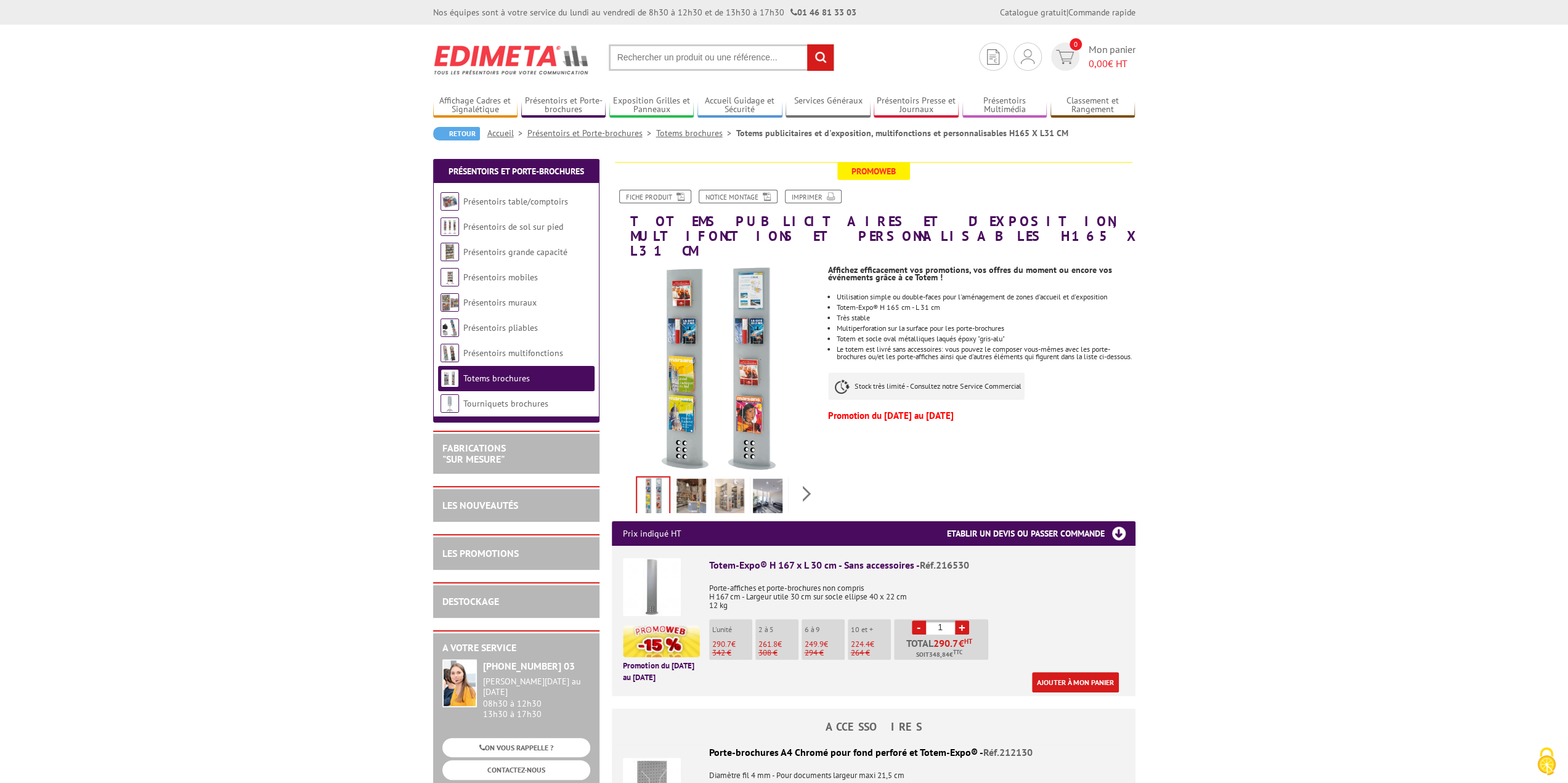
click at [689, 483] on img at bounding box center [691, 498] width 30 height 38
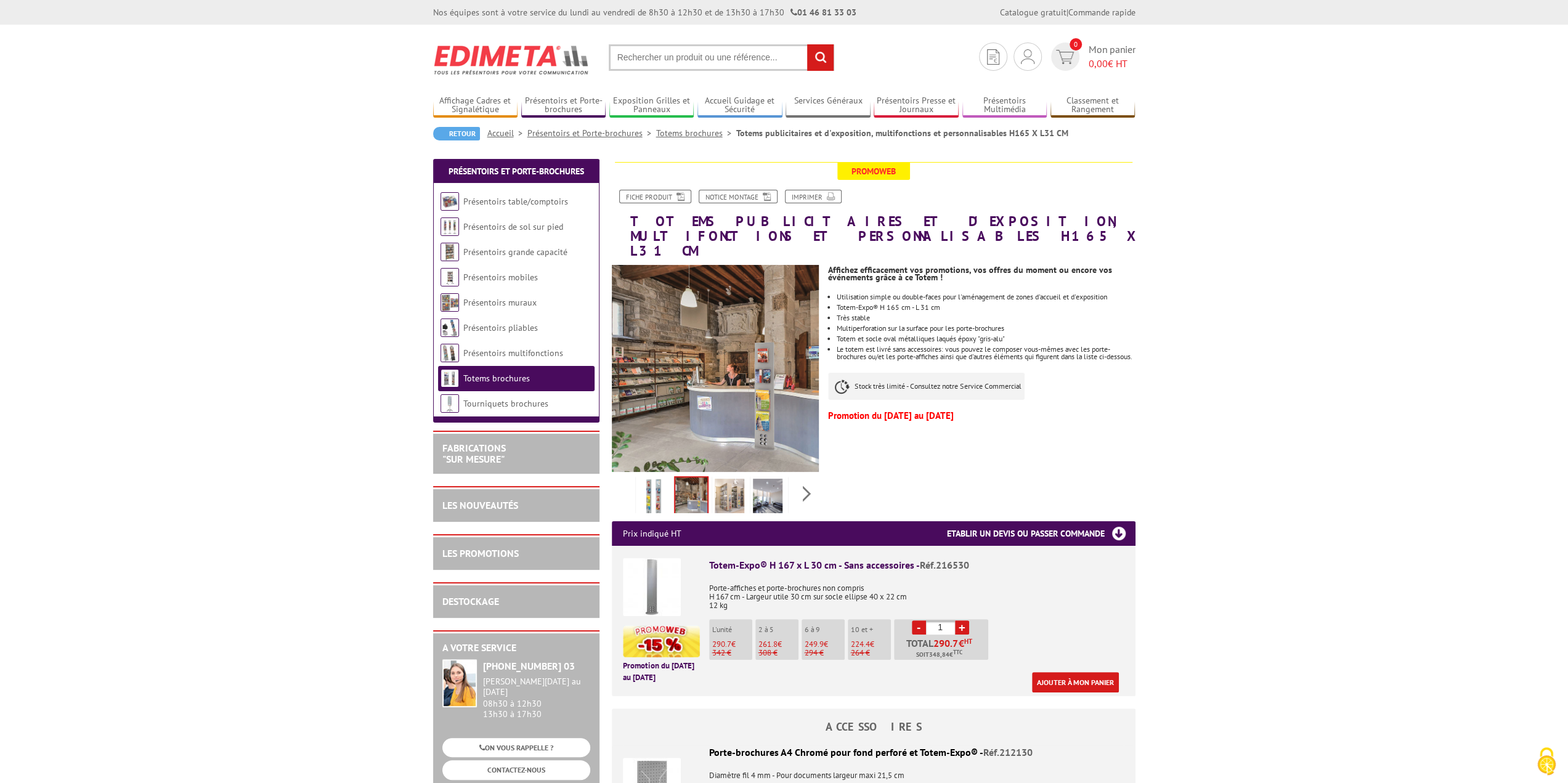
click at [718, 482] on img at bounding box center [729, 498] width 30 height 38
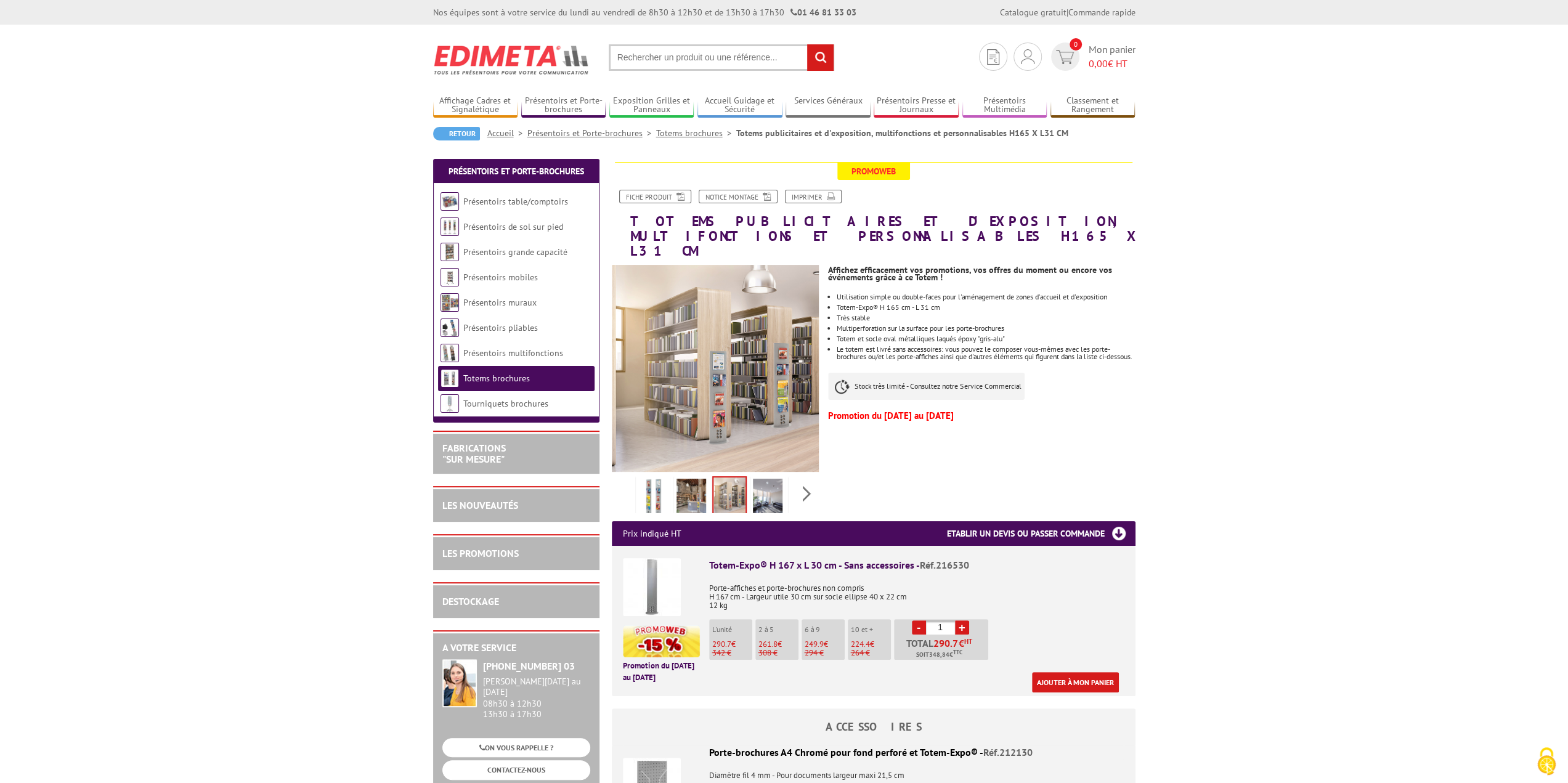
click at [761, 479] on img at bounding box center [768, 498] width 30 height 38
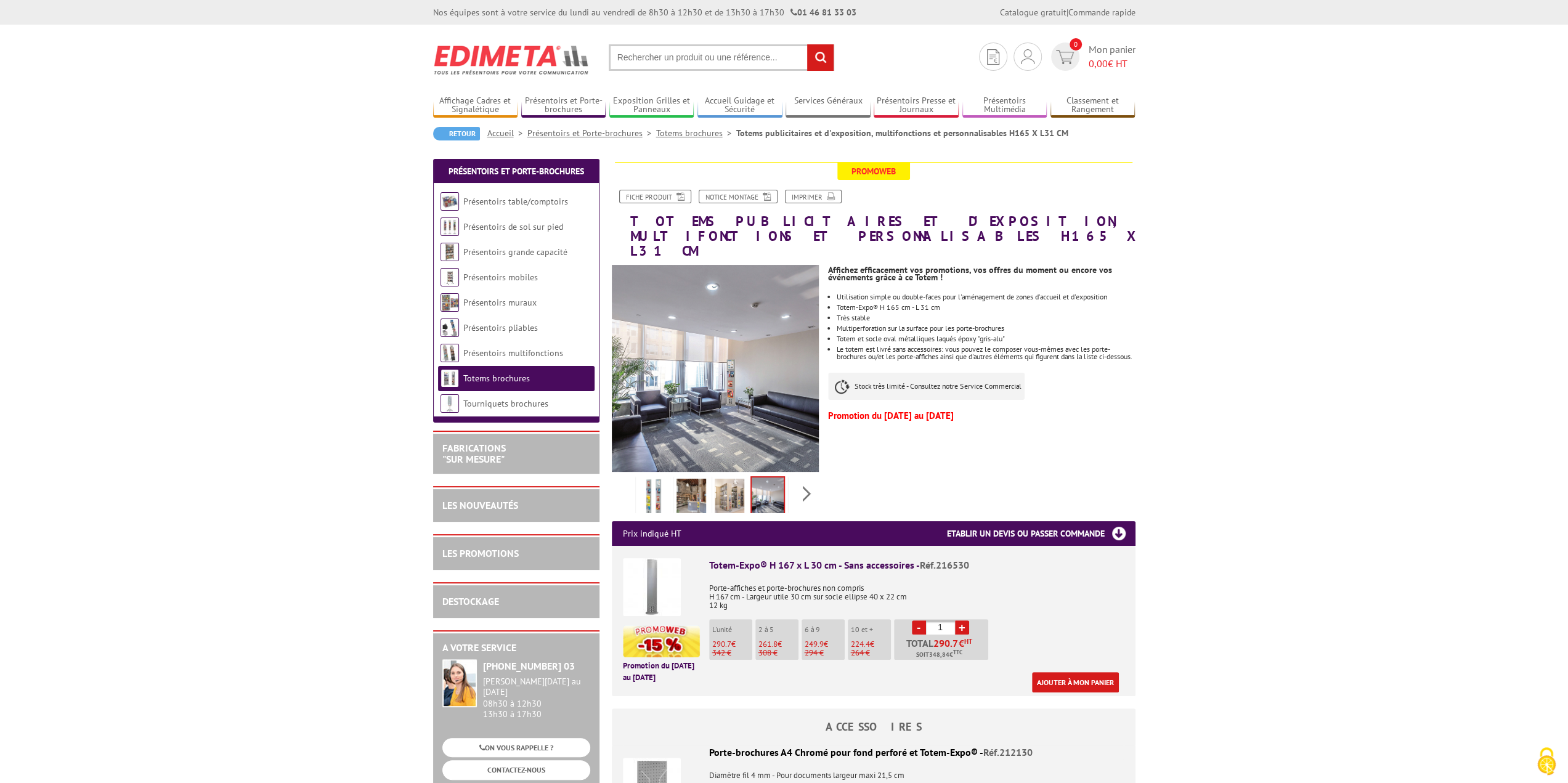
click at [654, 480] on img at bounding box center [653, 498] width 30 height 38
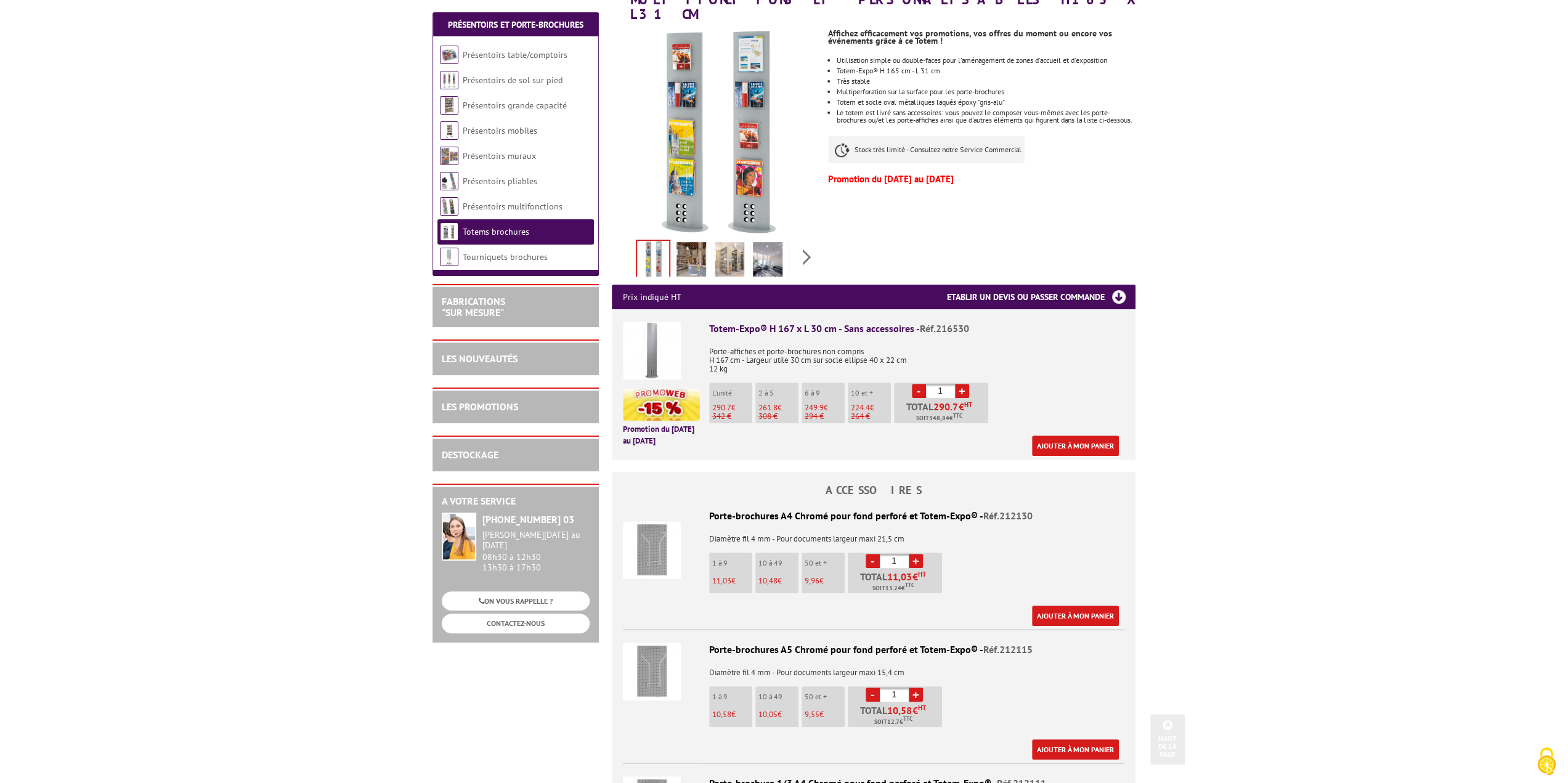
scroll to position [247, 0]
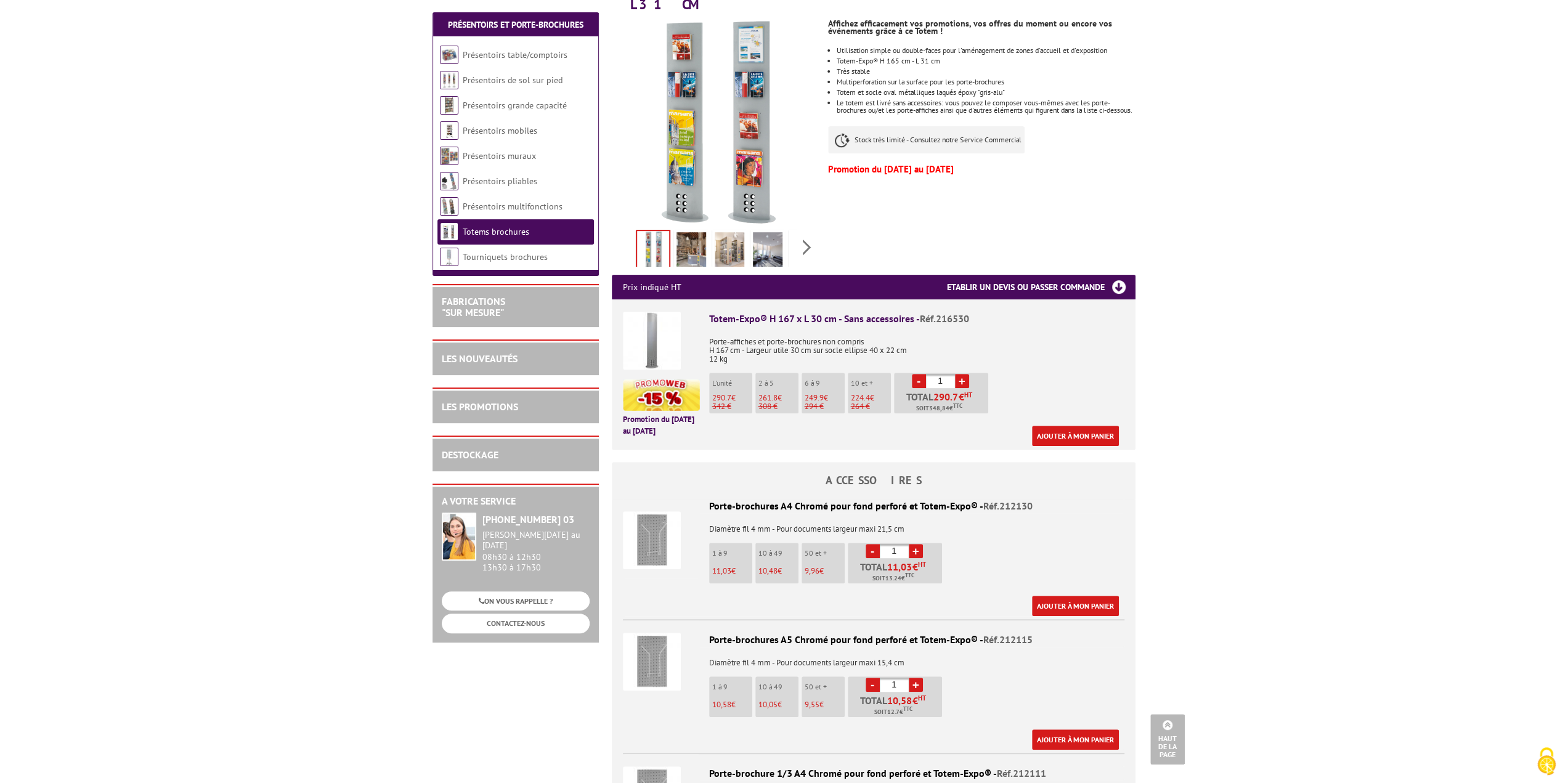
click at [646, 533] on img at bounding box center [652, 540] width 58 height 58
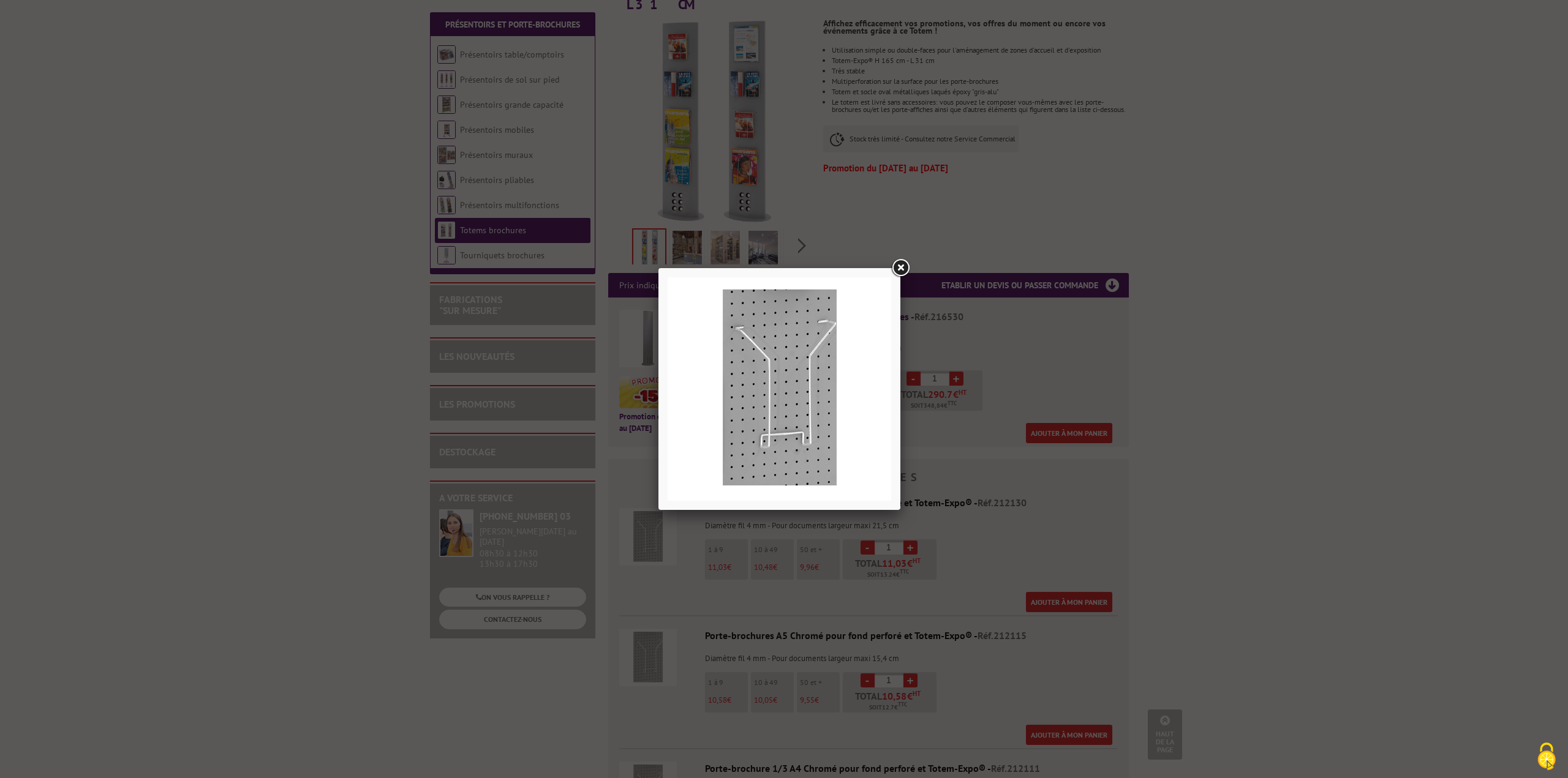
click at [1217, 393] on div at bounding box center [784, 389] width 1568 height 778
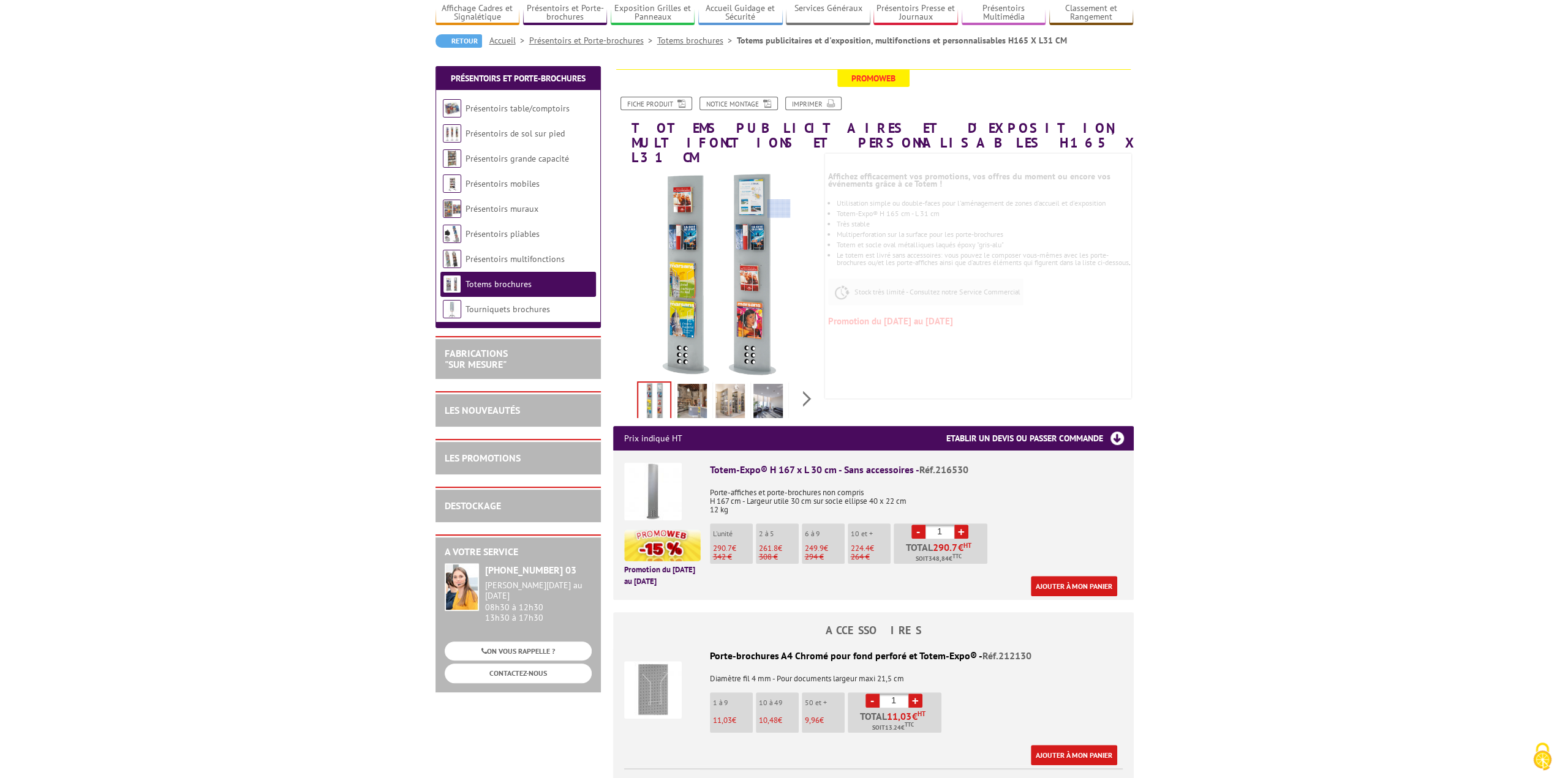
scroll to position [61, 0]
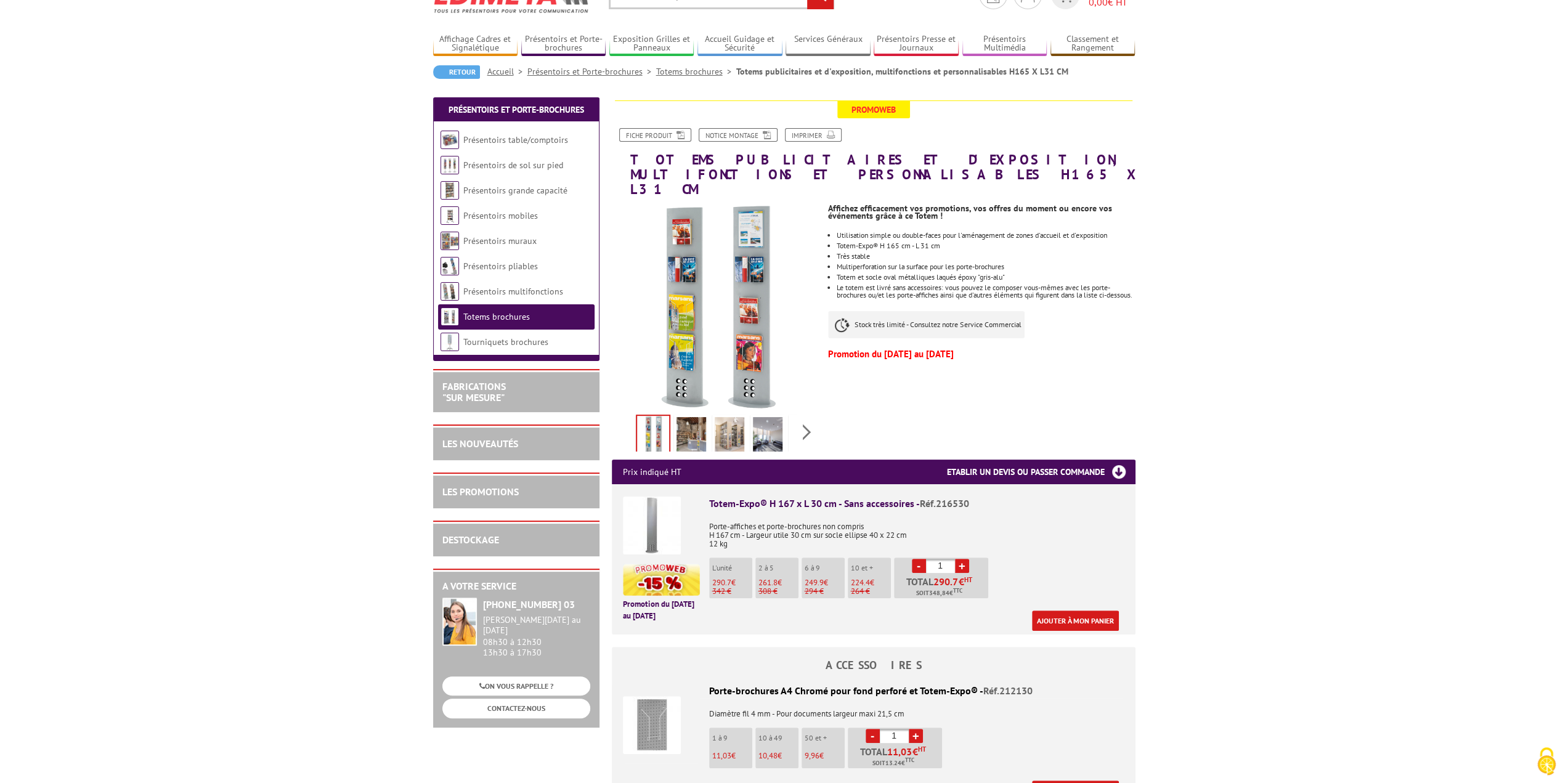
click at [655, 509] on img at bounding box center [652, 525] width 58 height 58
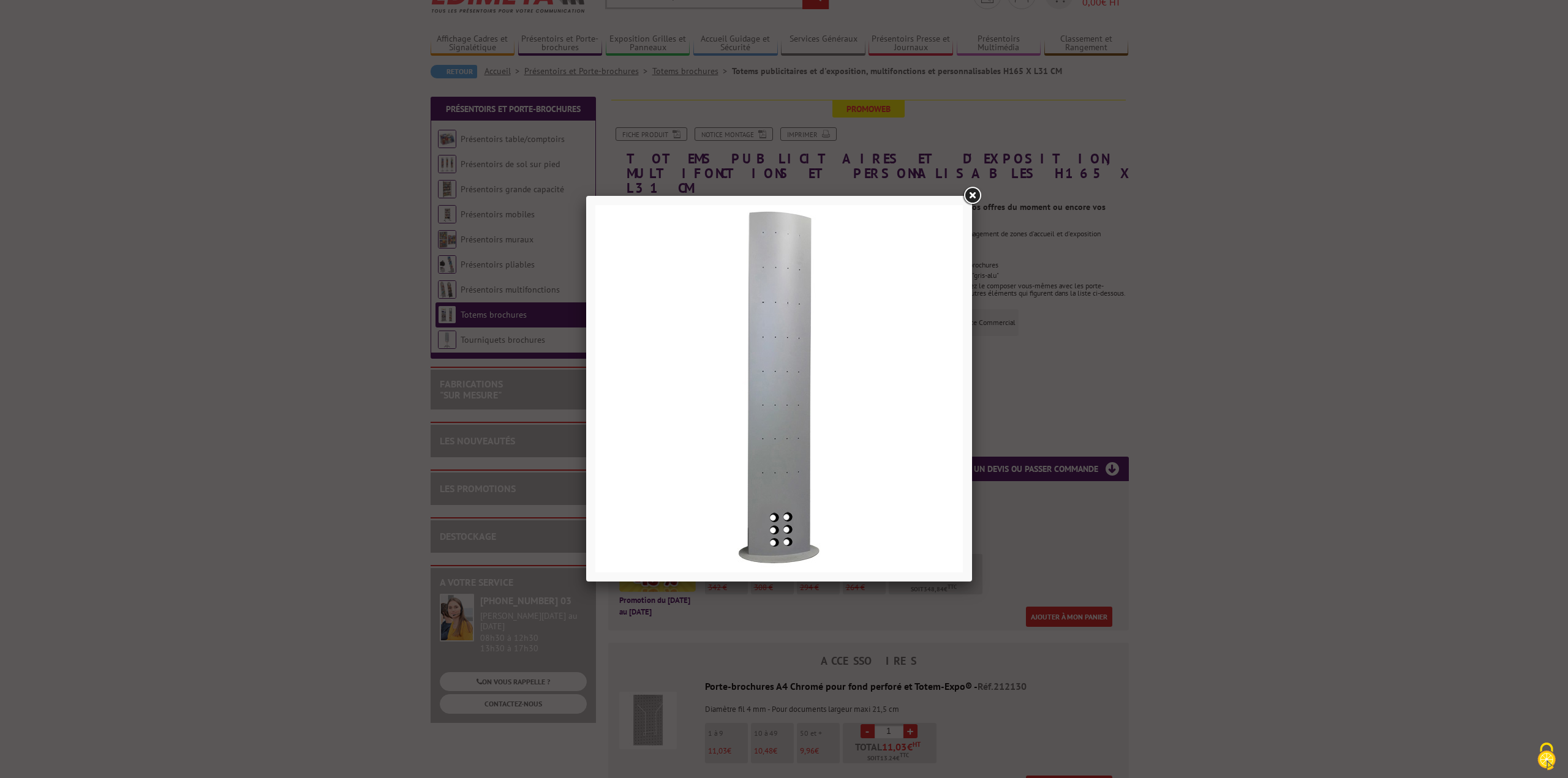
click at [968, 200] on link at bounding box center [972, 196] width 22 height 22
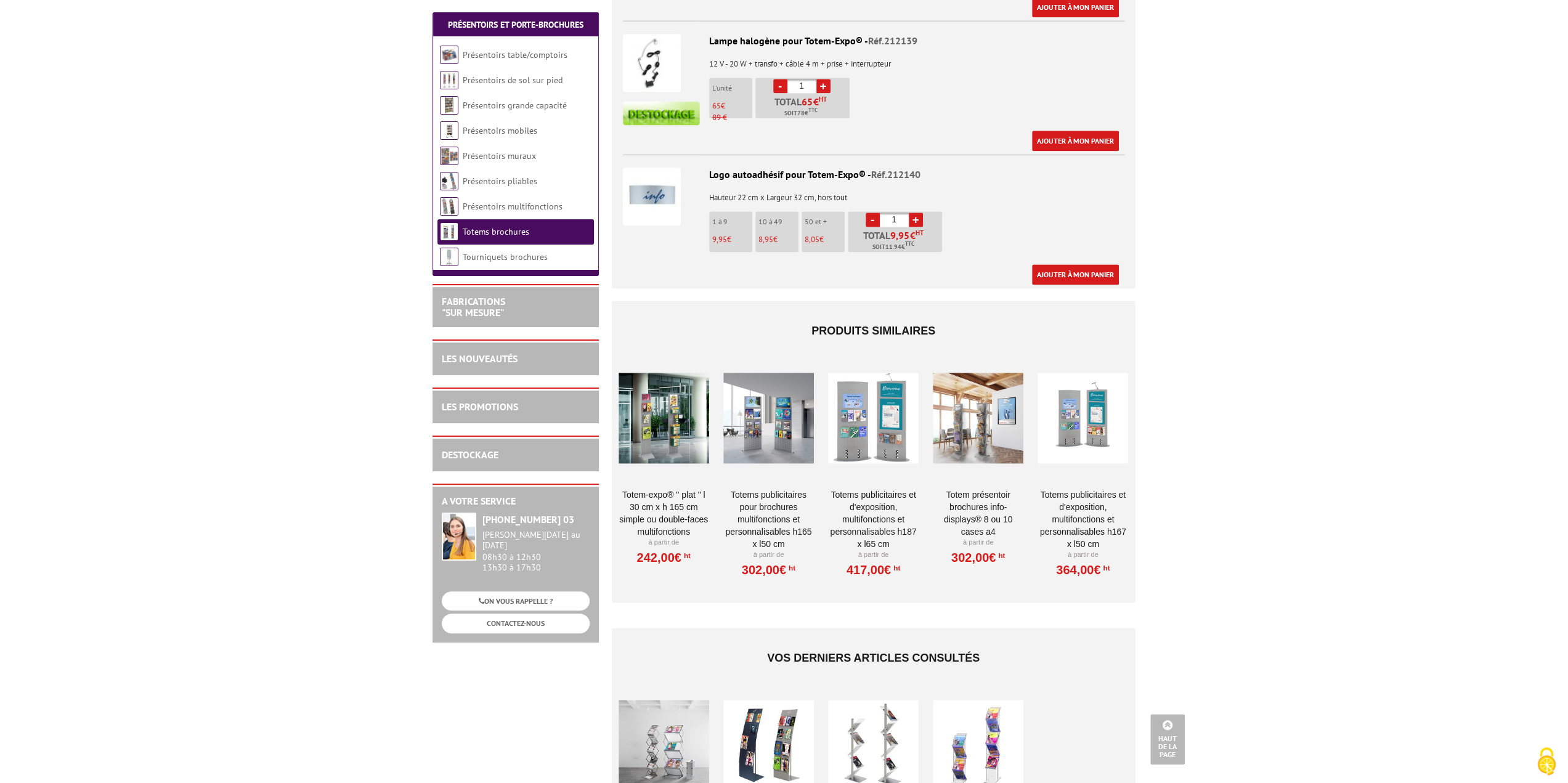
scroll to position [1540, 0]
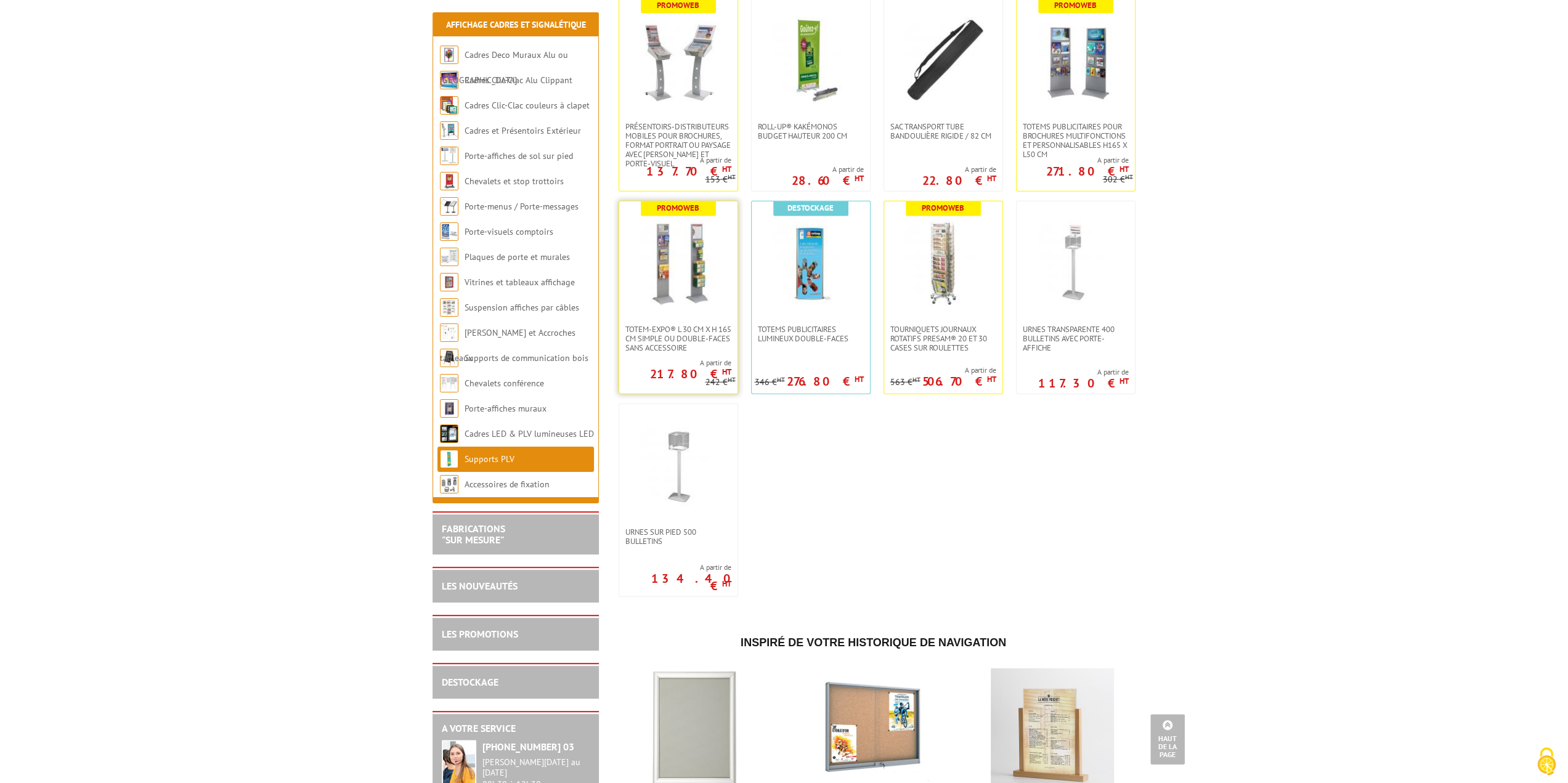
scroll to position [3142, 0]
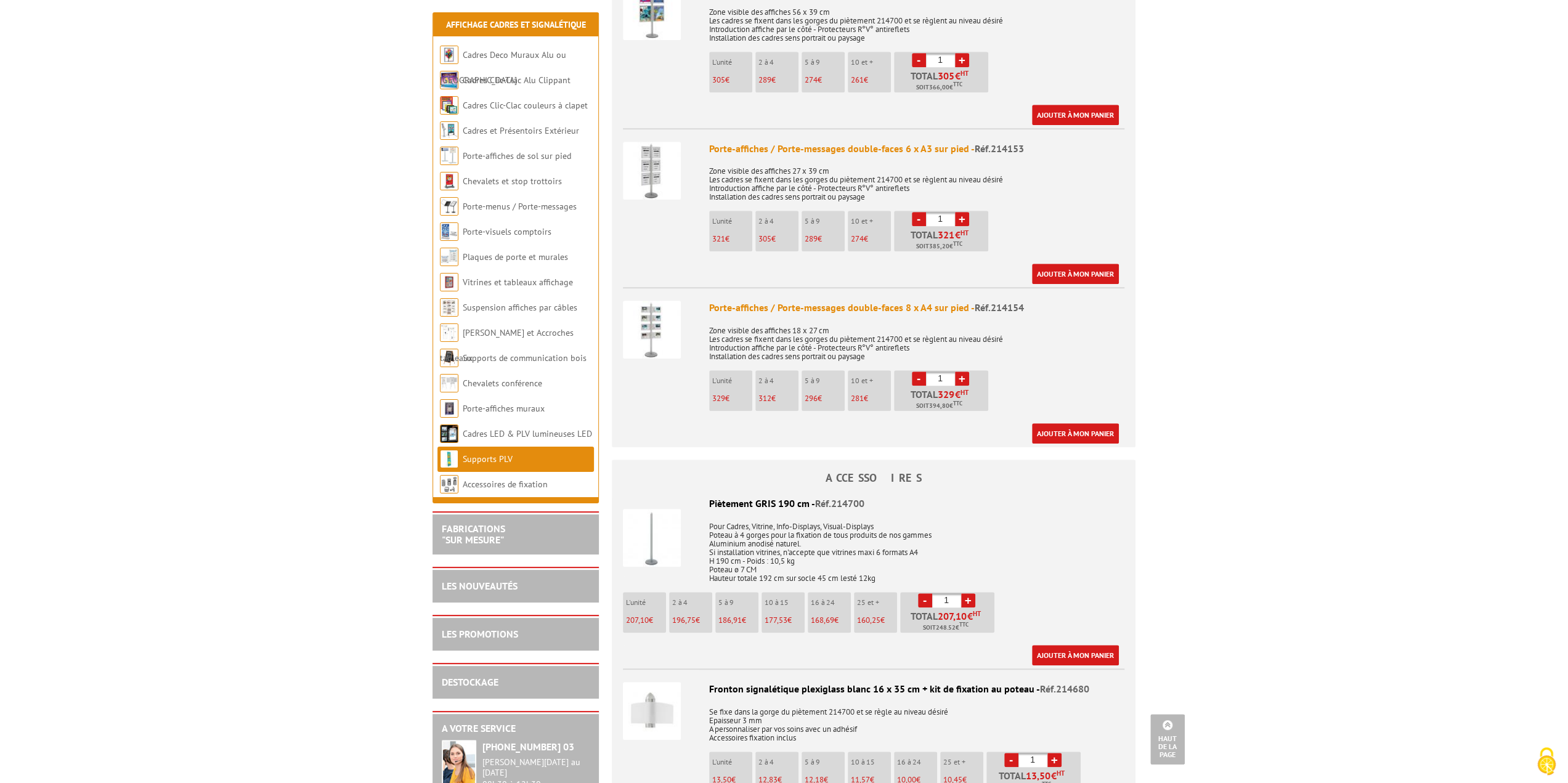
scroll to position [863, 0]
click at [644, 313] on img at bounding box center [652, 329] width 58 height 58
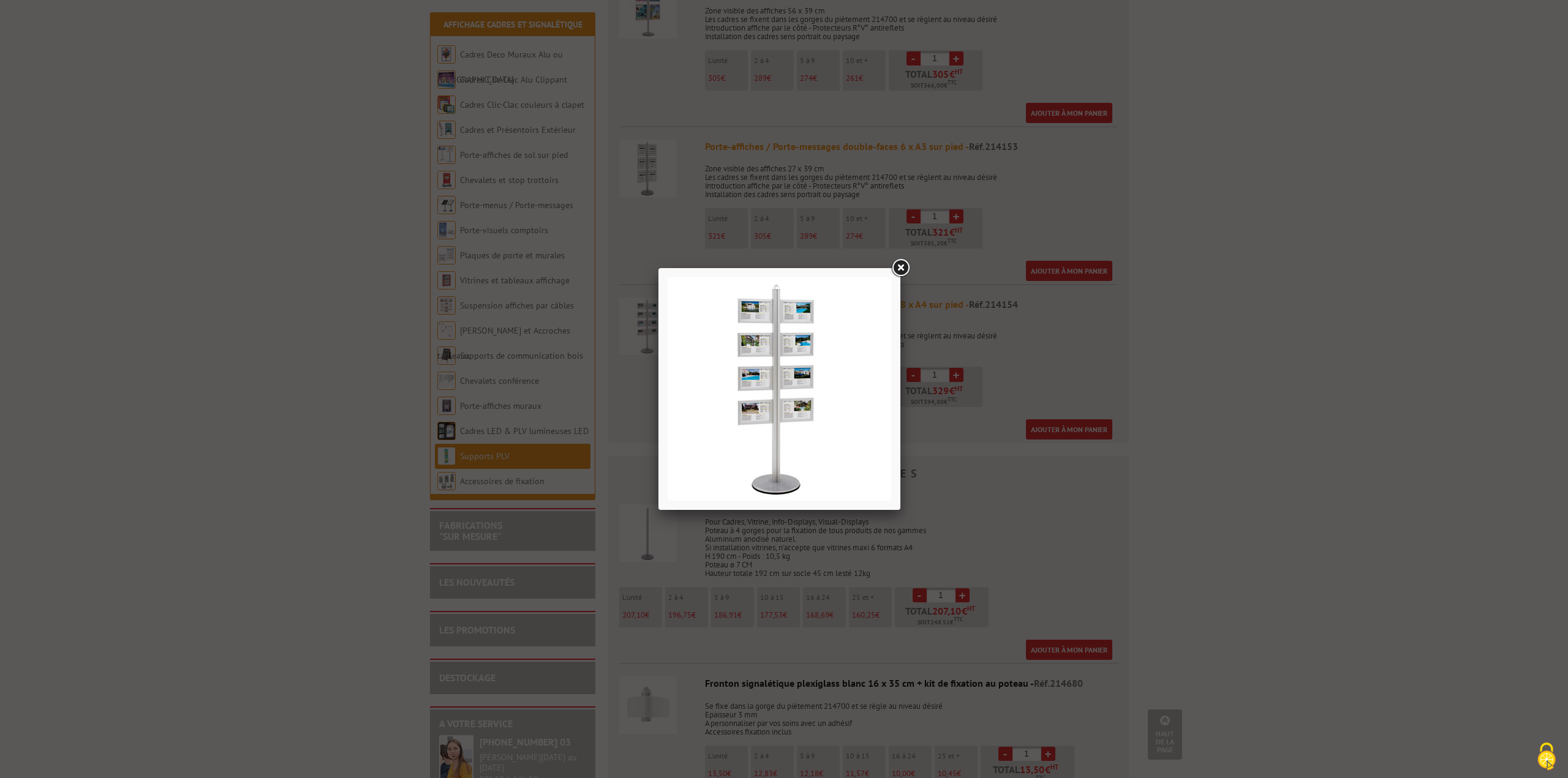
click at [897, 271] on link at bounding box center [900, 268] width 22 height 22
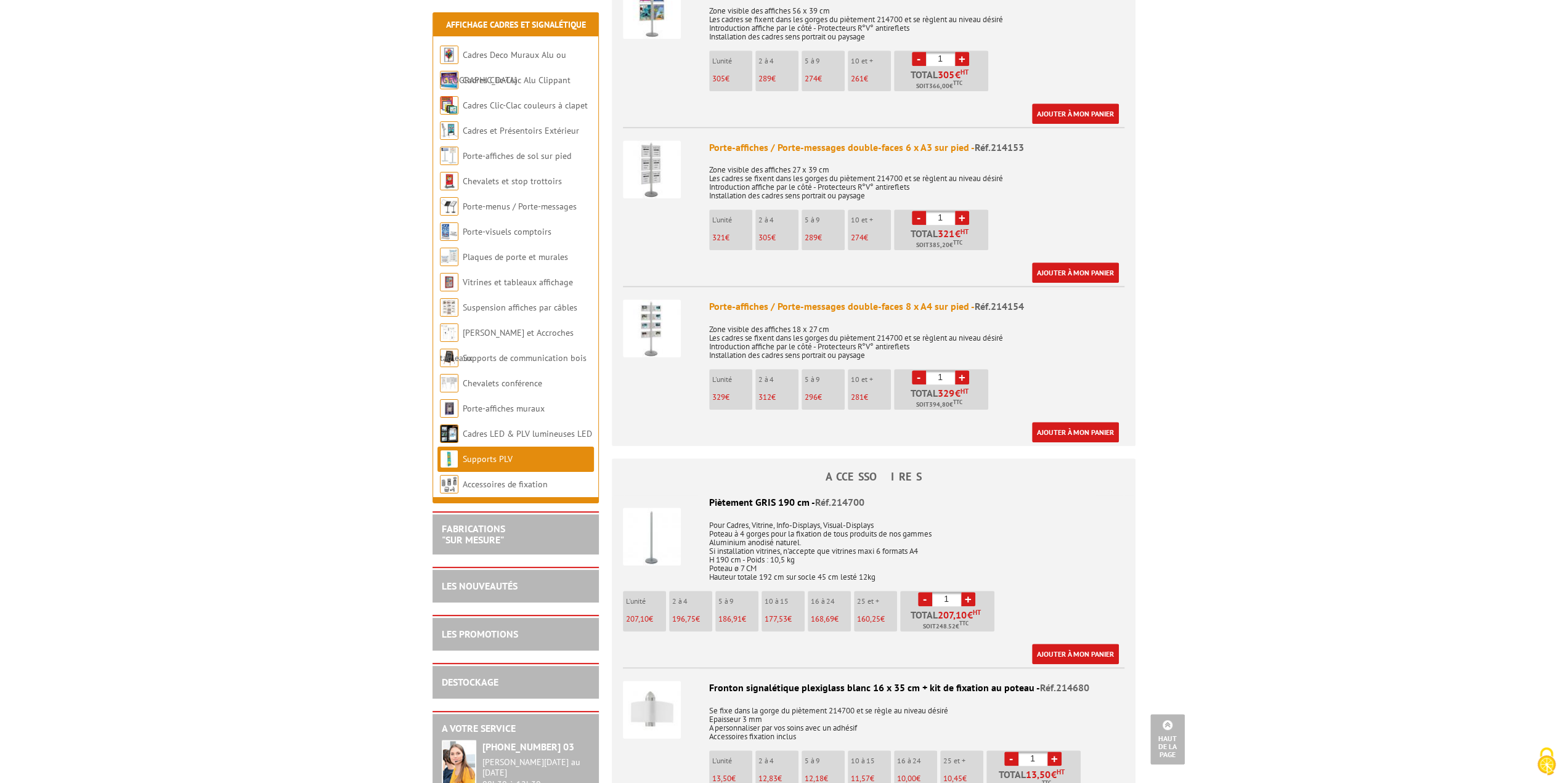
click at [658, 691] on img at bounding box center [652, 710] width 58 height 58
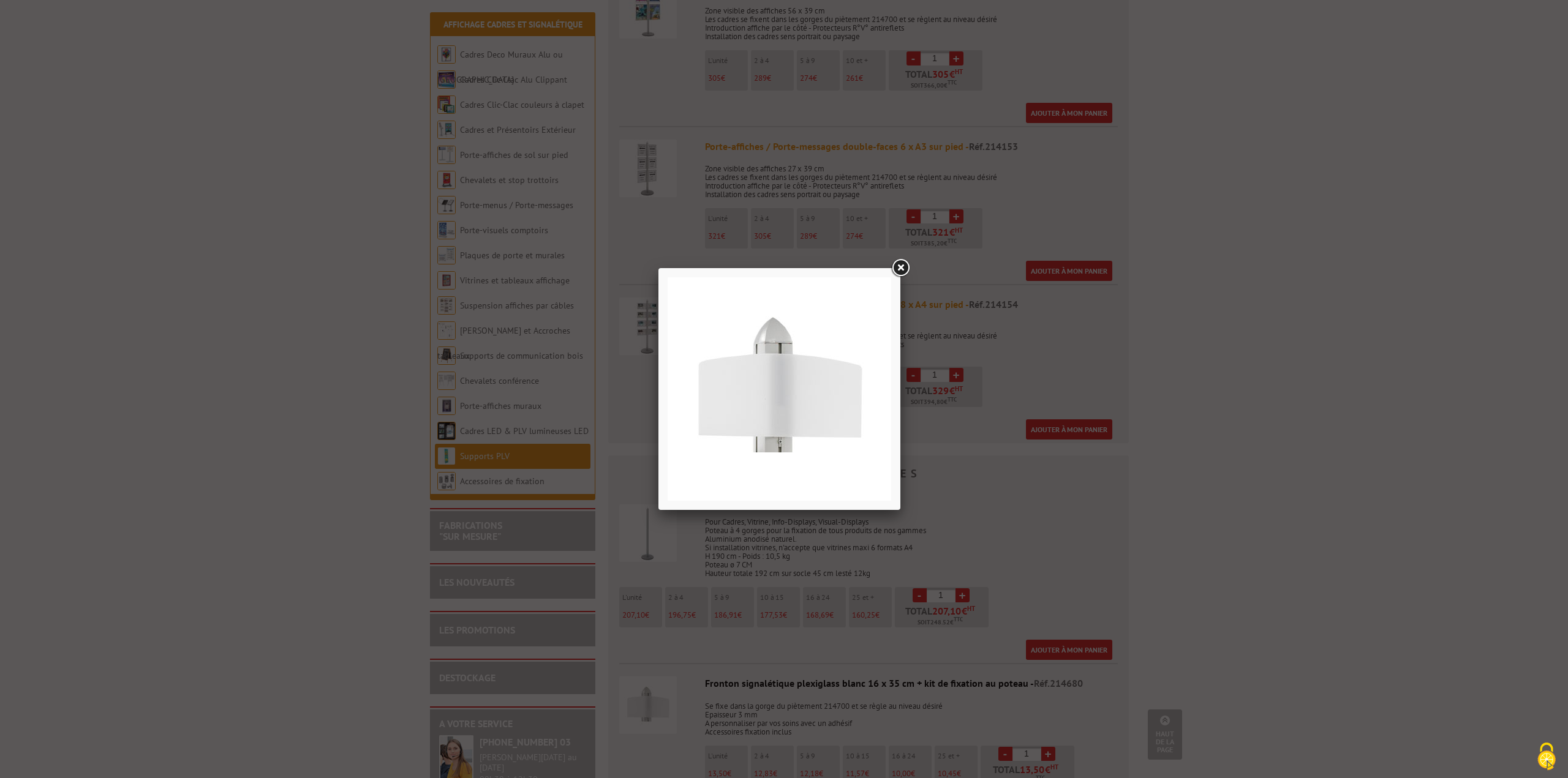
click at [1083, 534] on div at bounding box center [784, 389] width 1568 height 778
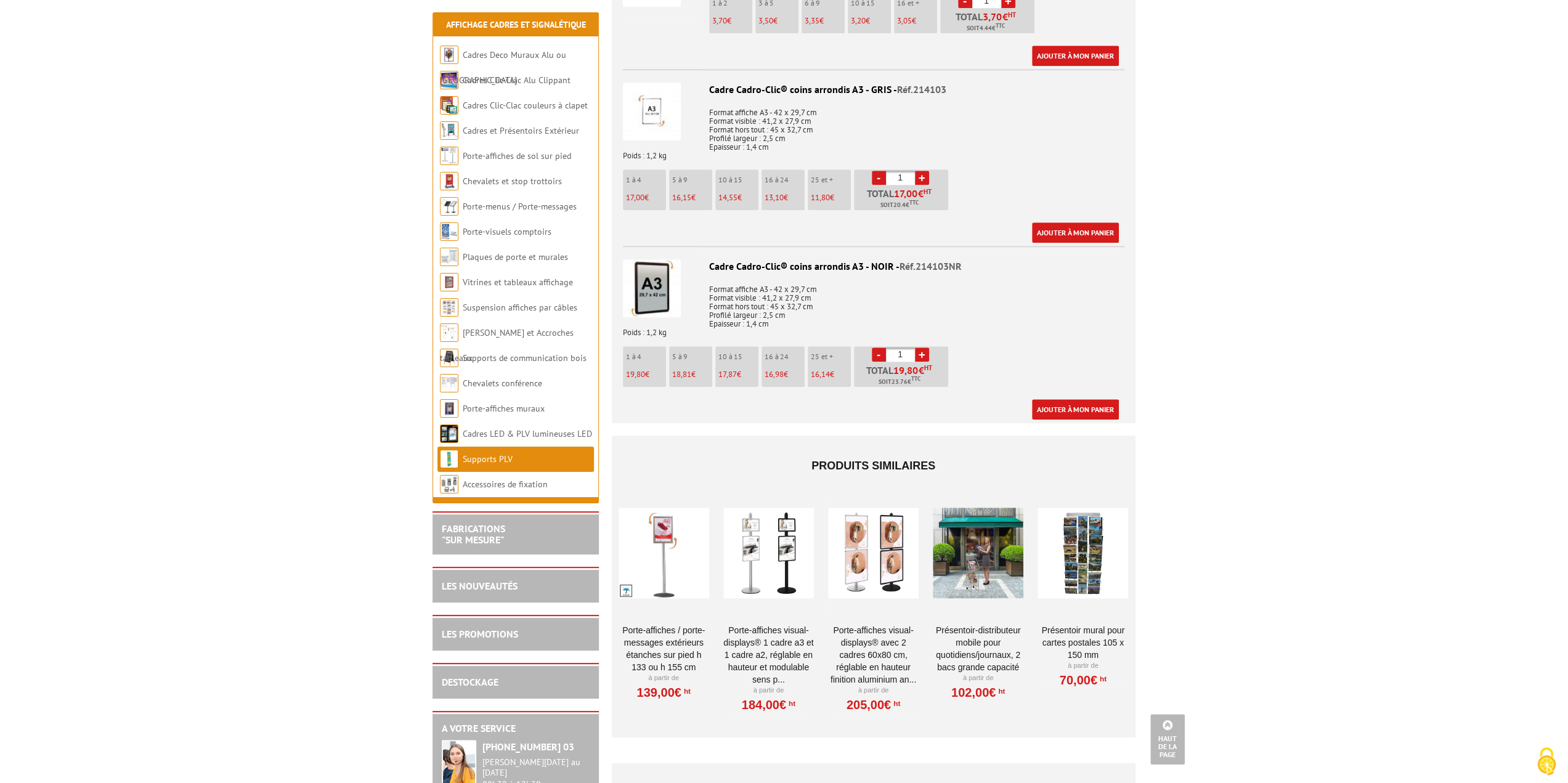
scroll to position [1294, 0]
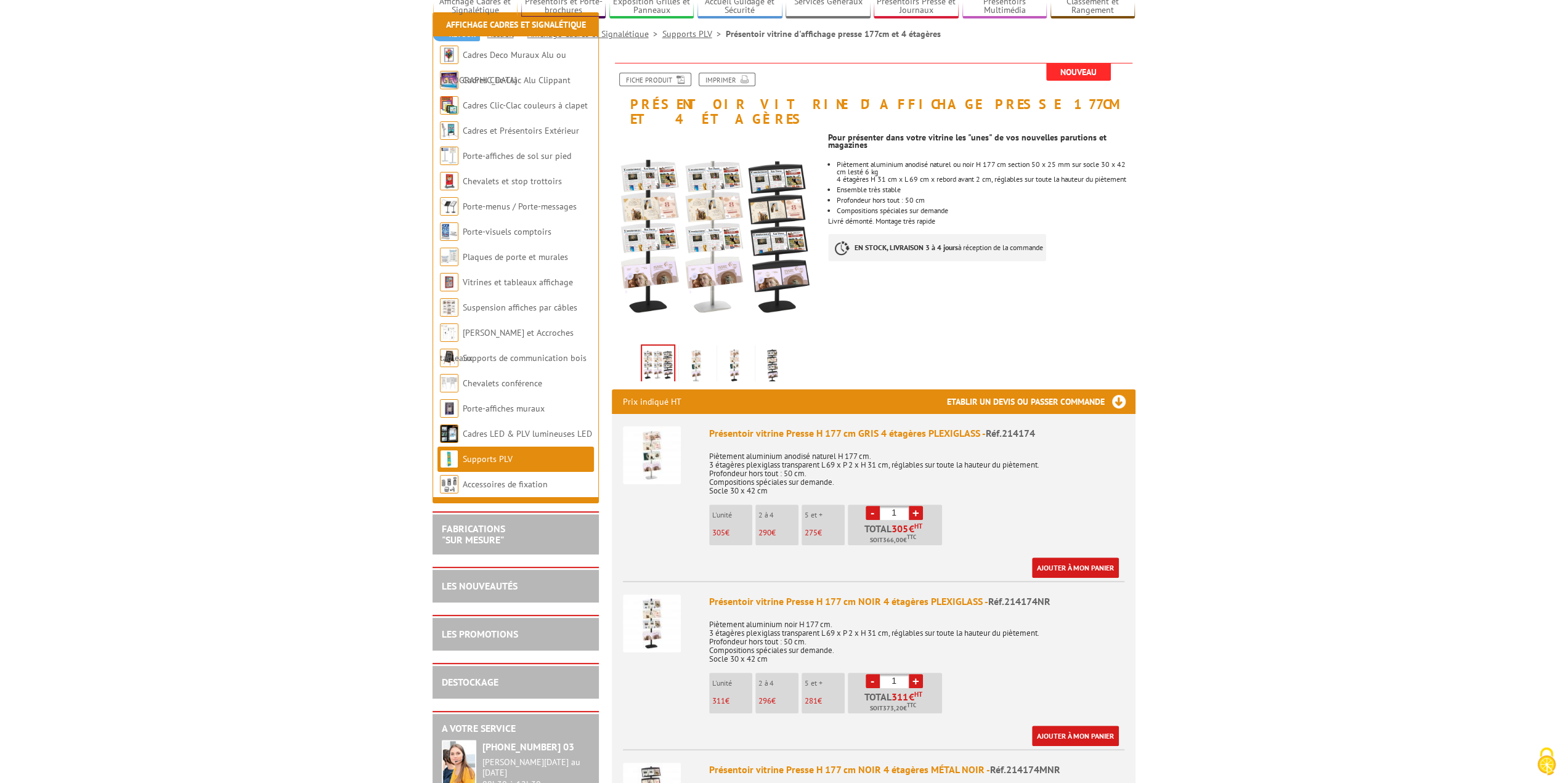
scroll to position [247, 0]
